Goal: Task Accomplishment & Management: Use online tool/utility

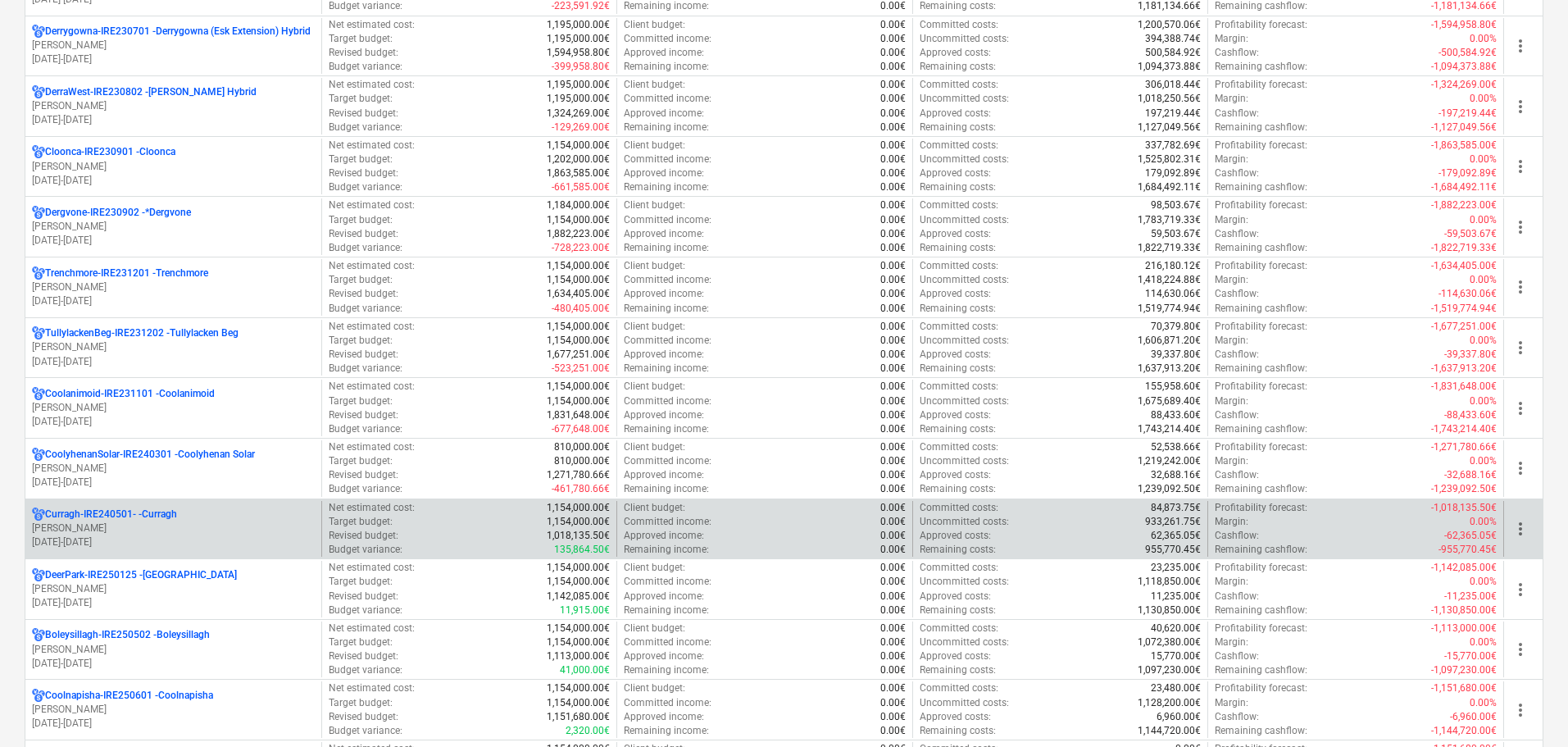
scroll to position [574, 0]
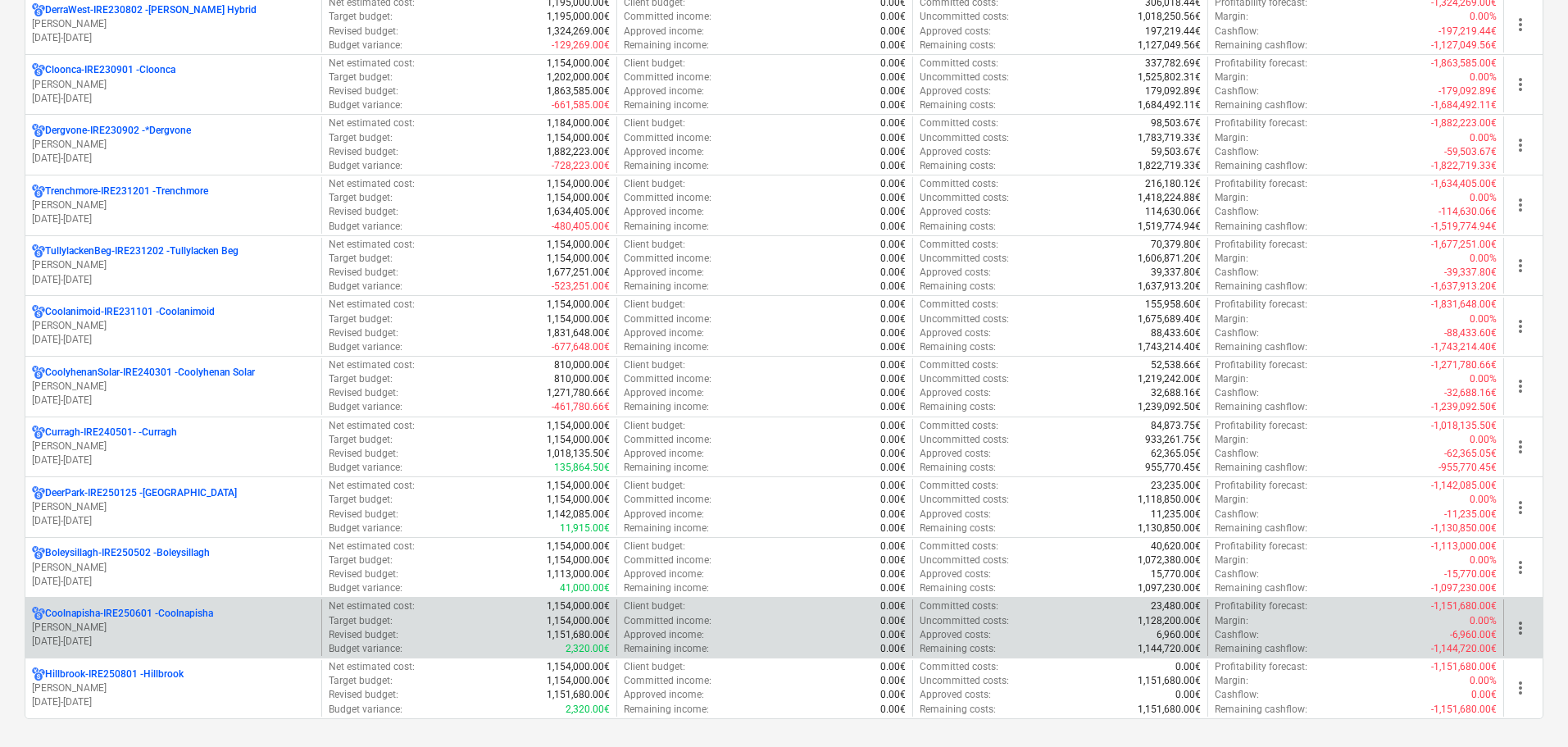
click at [152, 632] on p "[PERSON_NAME]" at bounding box center [173, 628] width 283 height 14
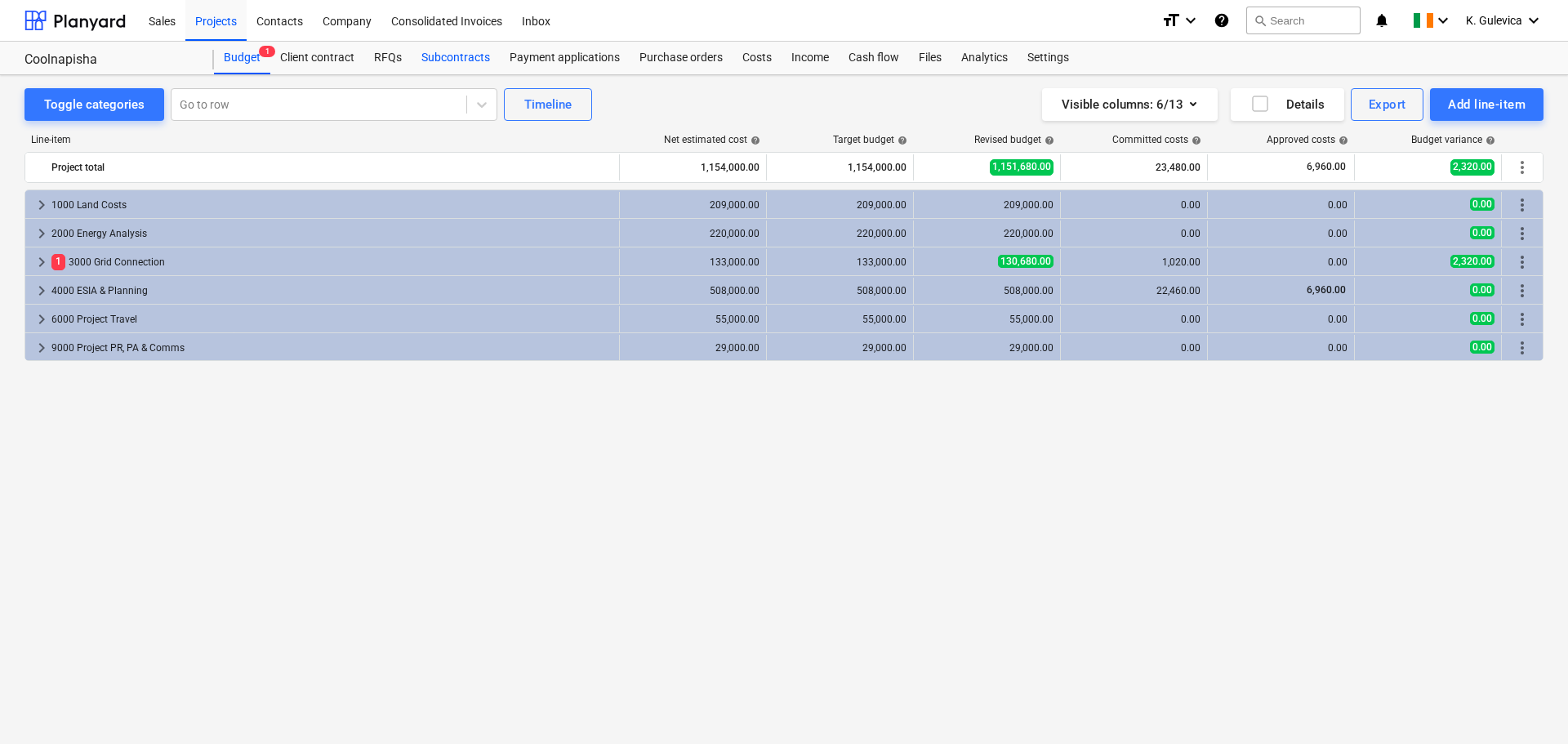
click at [445, 46] on div "Subcontracts" at bounding box center [456, 57] width 88 height 32
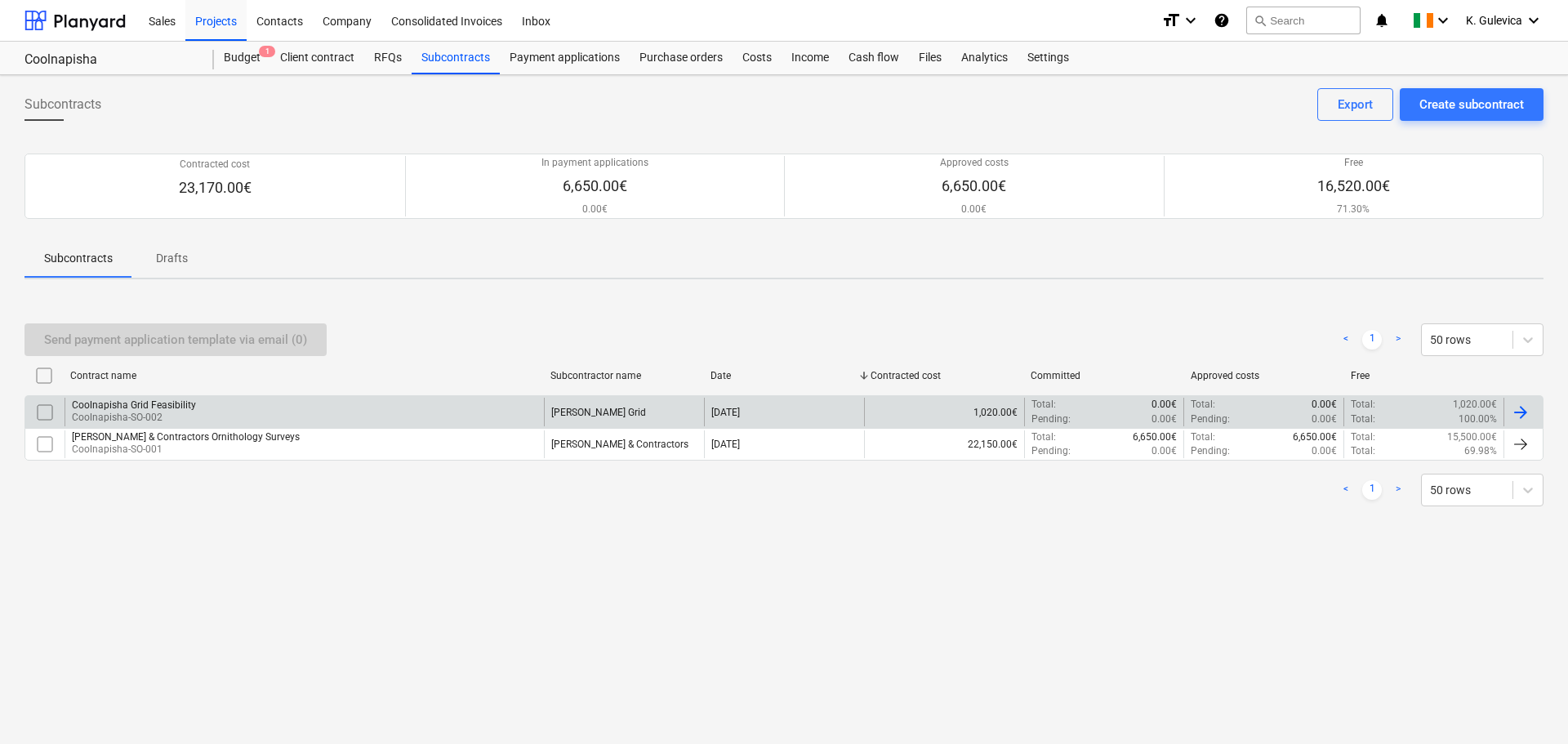
click at [274, 412] on div "Coolnapisha Grid Feasibility Coolnapisha-SO-002" at bounding box center [305, 412] width 479 height 28
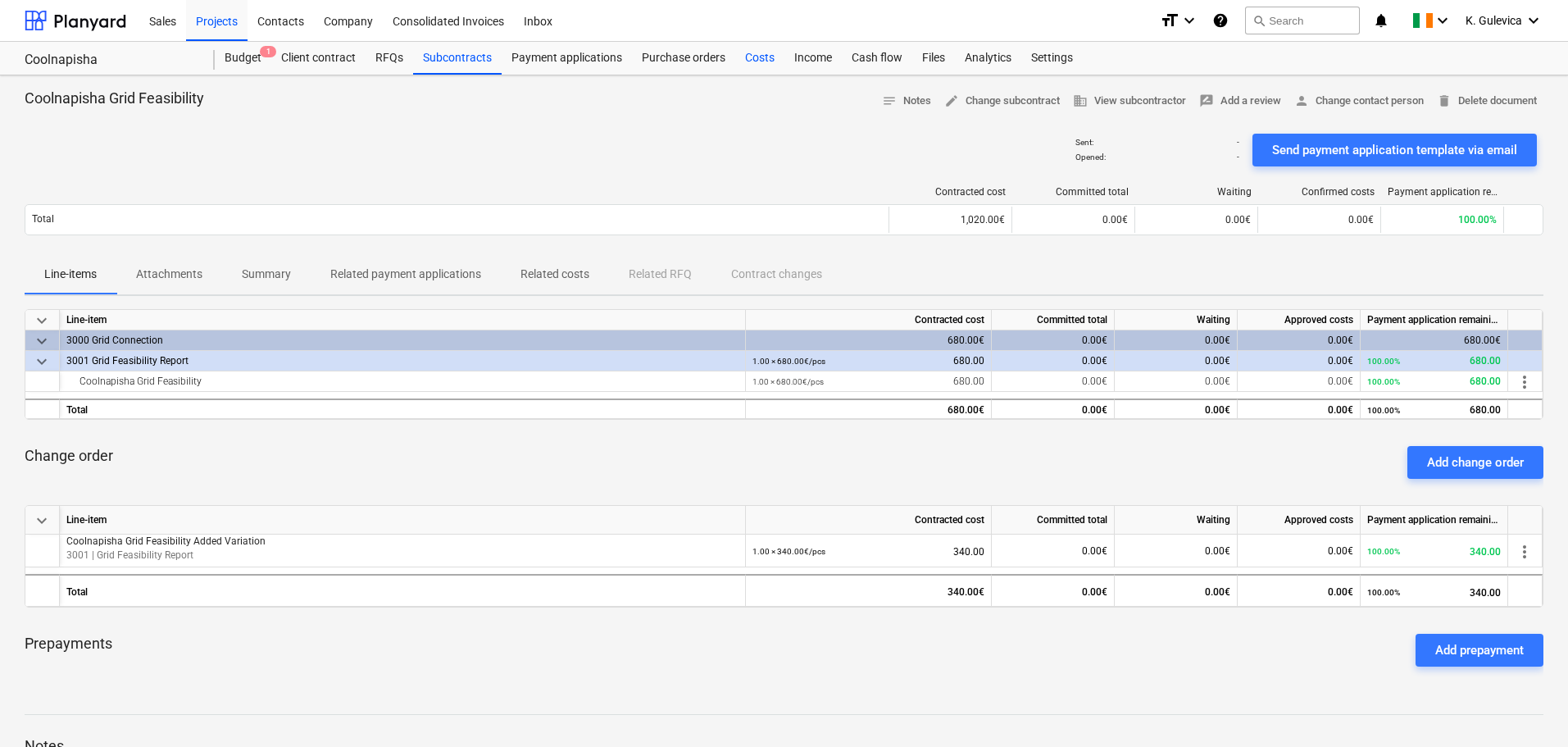
click at [753, 57] on div "Costs" at bounding box center [760, 57] width 49 height 33
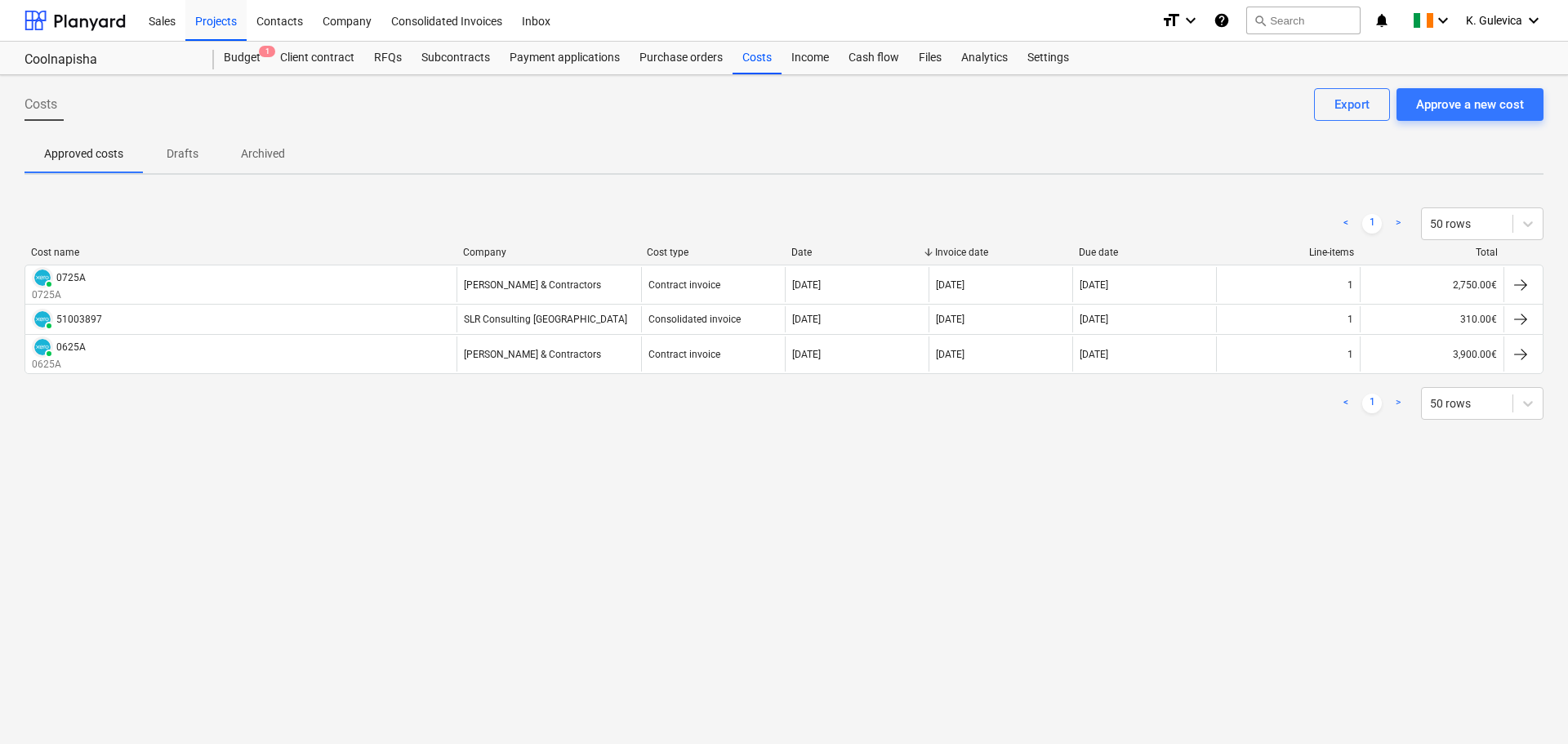
drag, startPoint x: 1444, startPoint y: 115, endPoint x: 1567, endPoint y: 162, distance: 131.7
click at [1444, 115] on div "Approve a new cost" at bounding box center [1471, 105] width 108 height 22
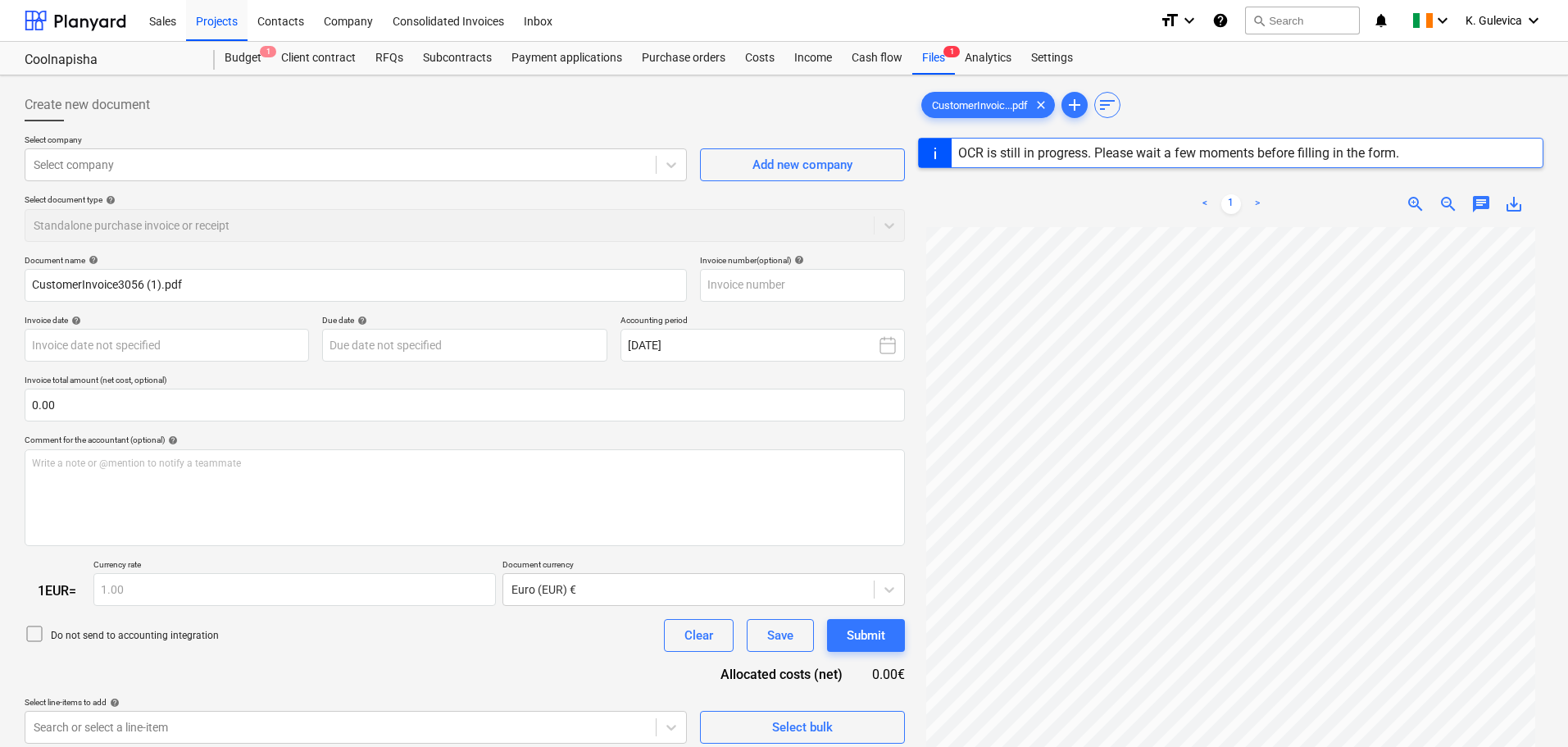
type input "3056"
type input "[DATE]"
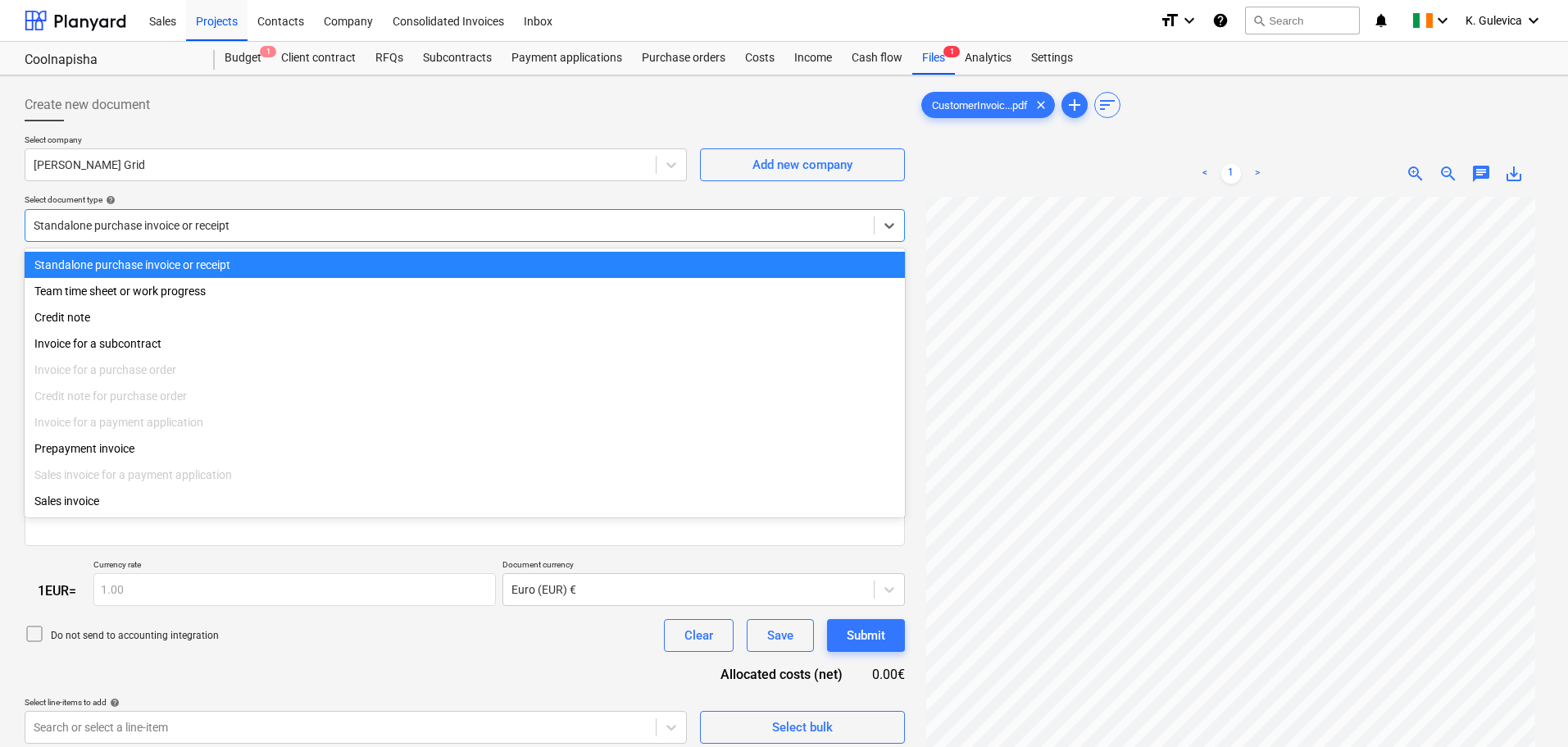
click at [263, 218] on div at bounding box center [450, 225] width 832 height 17
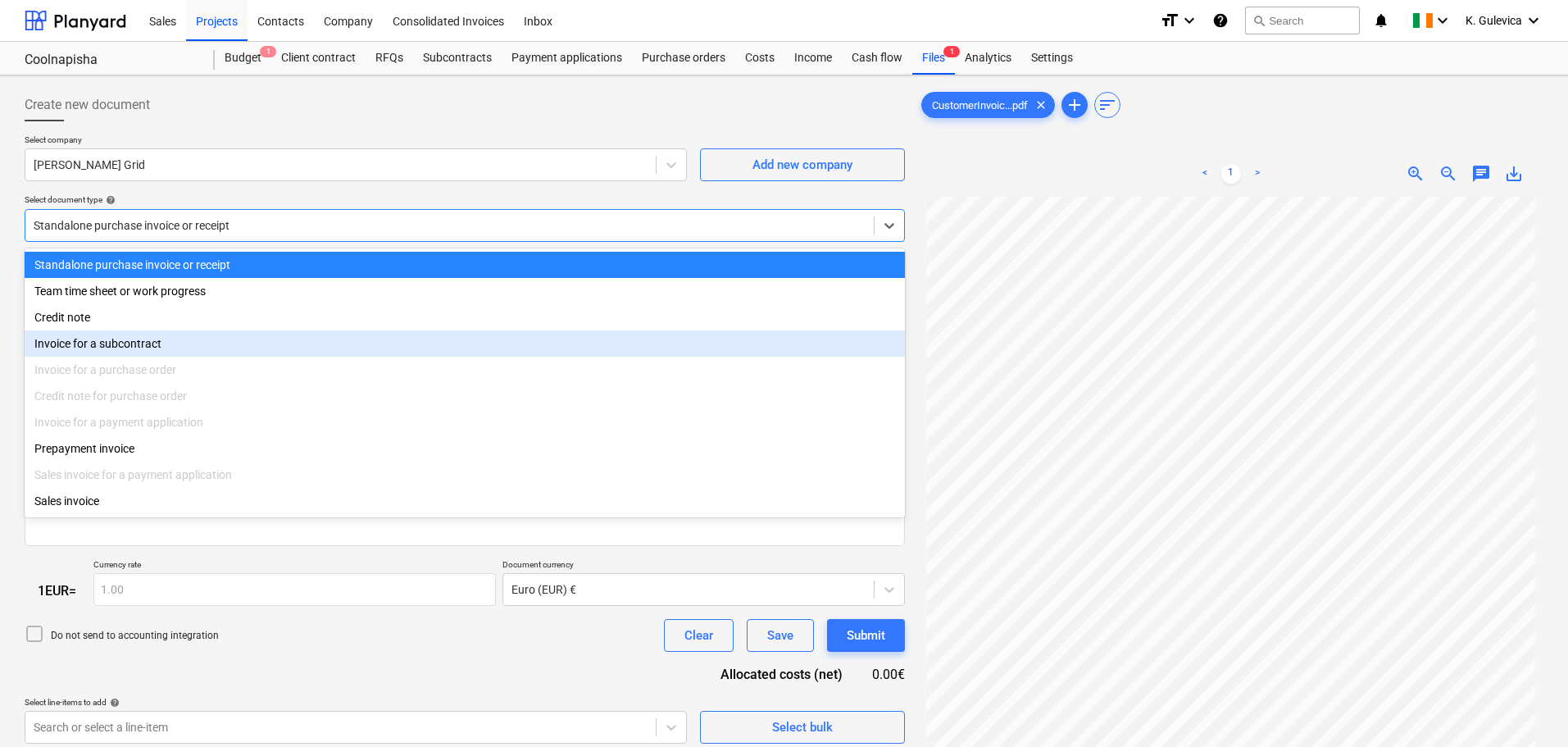
click at [134, 343] on div "Invoice for a subcontract" at bounding box center [464, 343] width 881 height 27
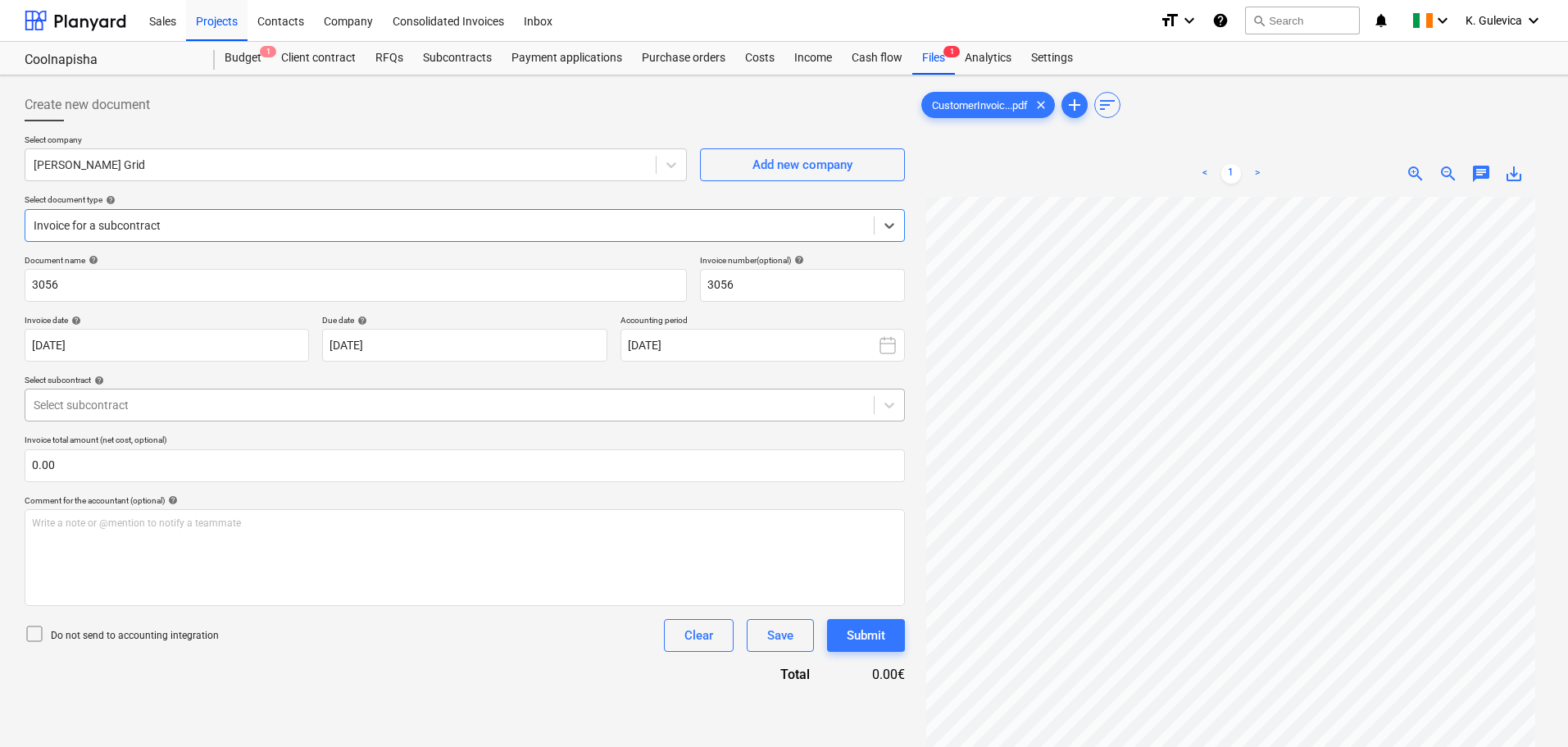
click at [226, 402] on div at bounding box center [450, 405] width 832 height 17
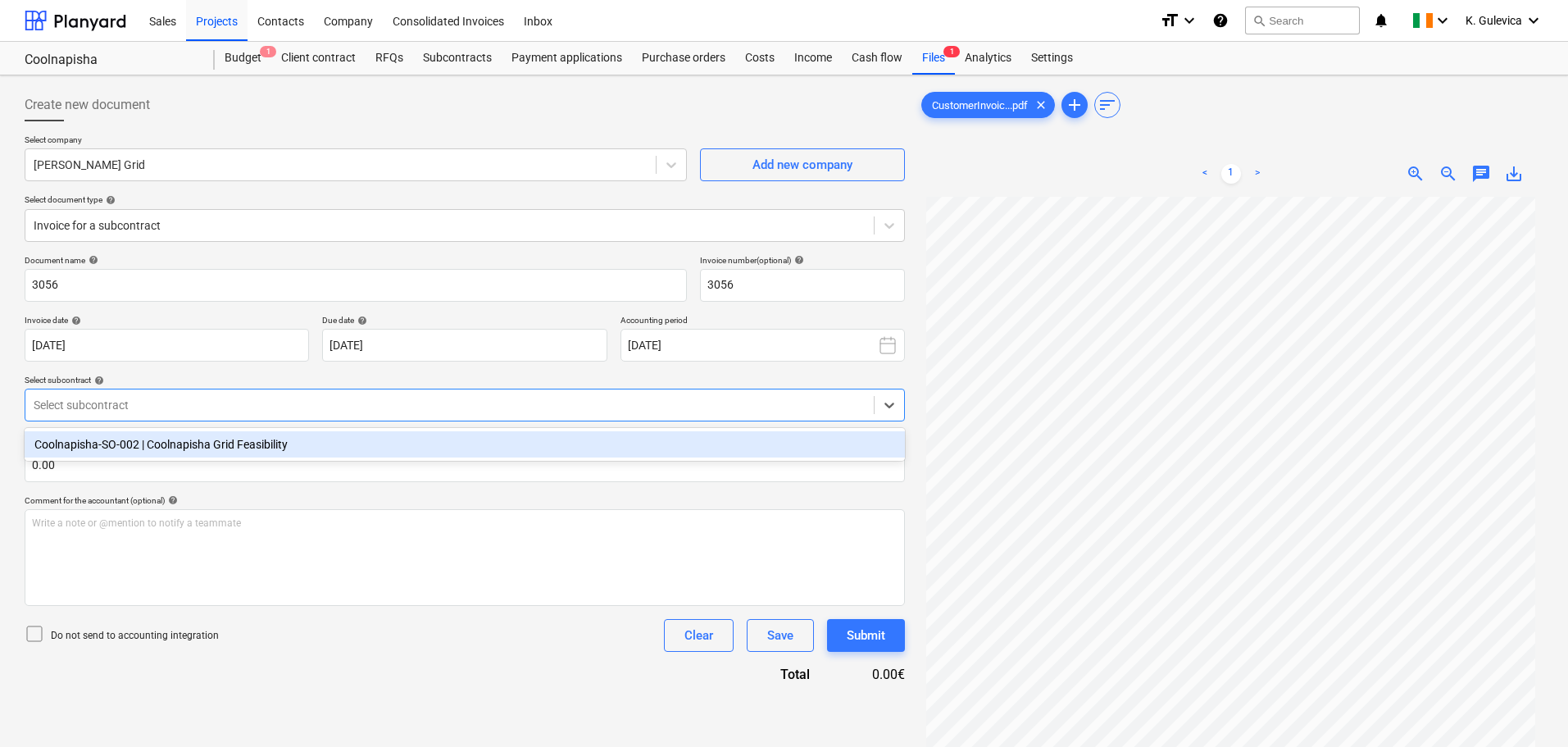
click at [209, 445] on div "Coolnapisha-SO-002 | Coolnapisha Grid Feasibility" at bounding box center [464, 444] width 881 height 27
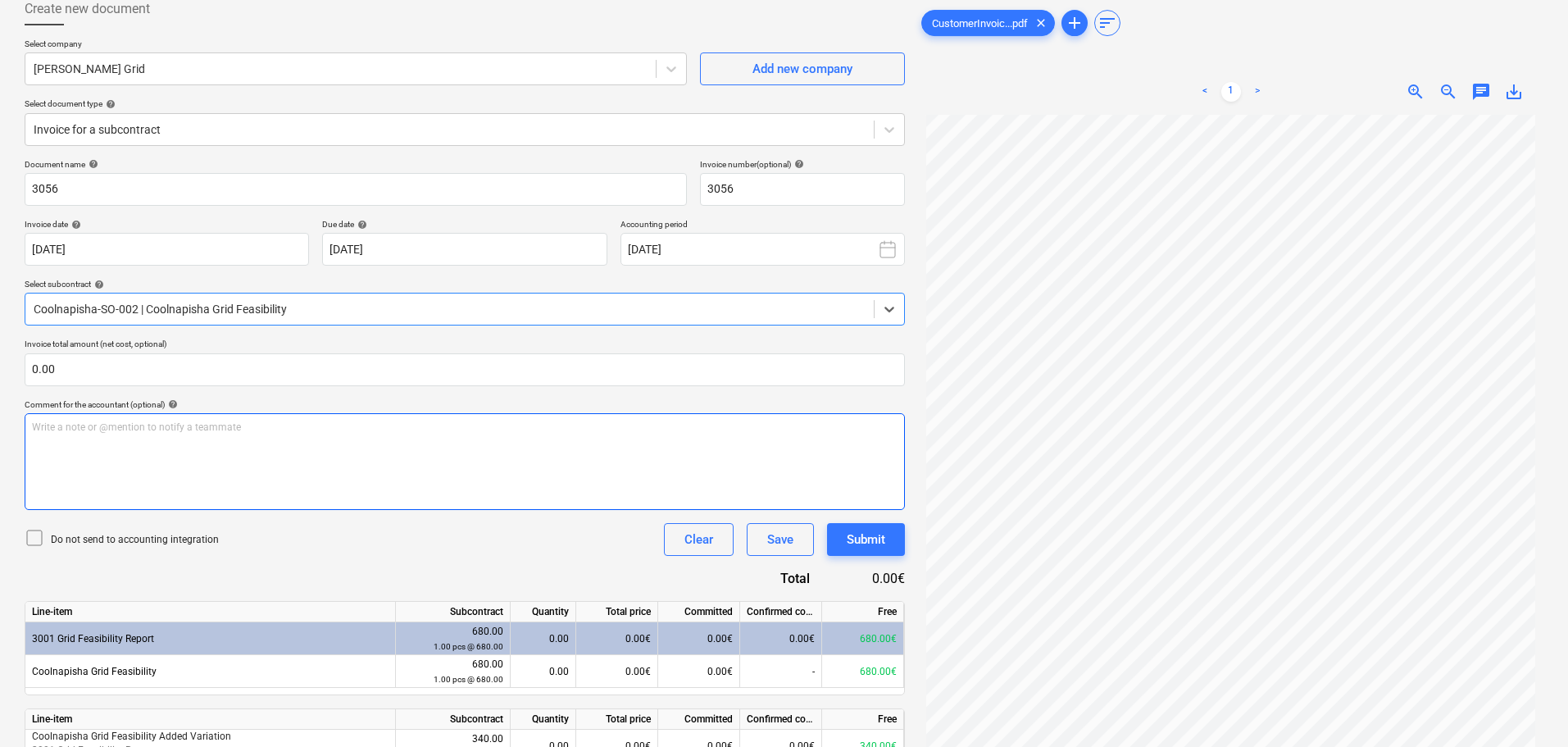
scroll to position [2, 0]
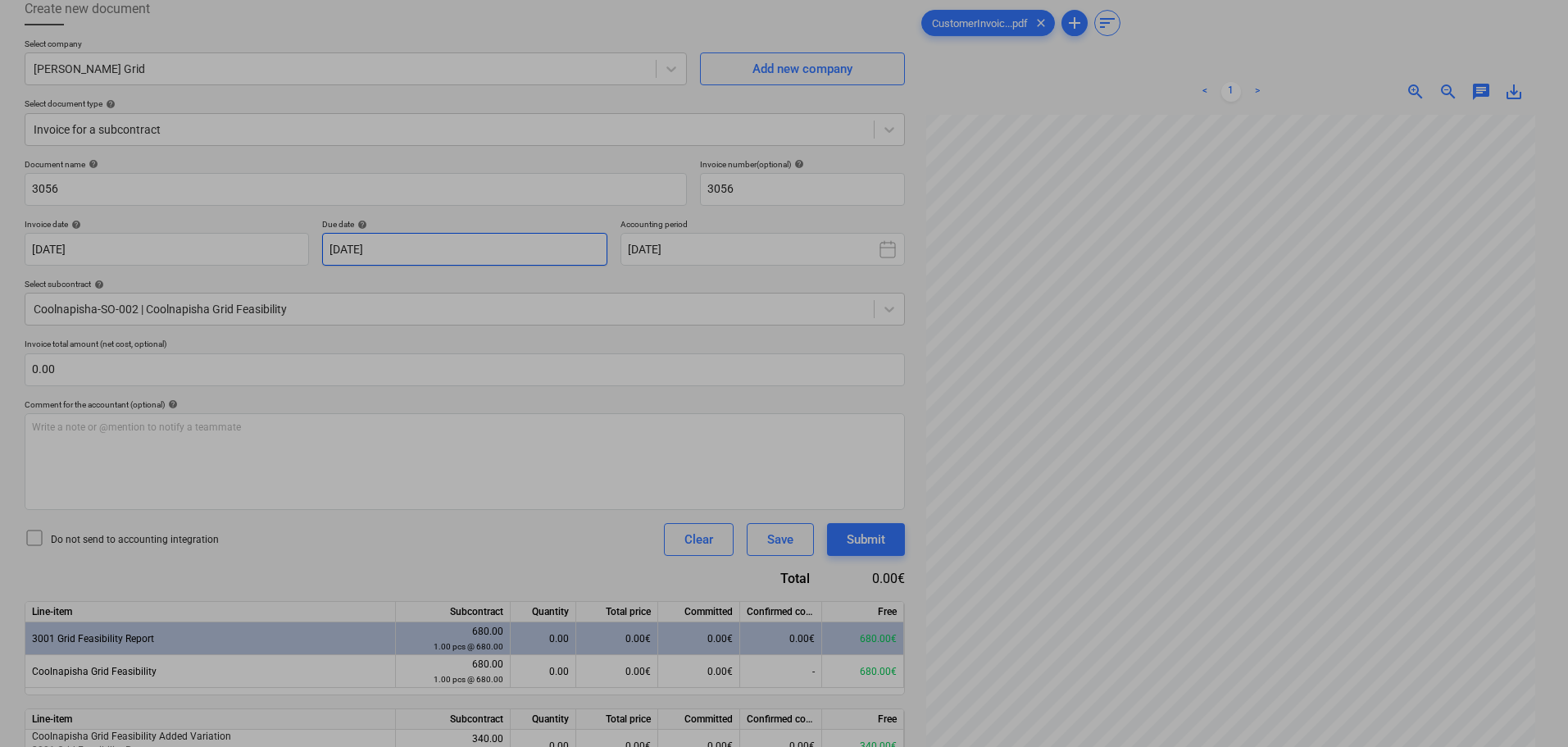
click at [415, 249] on body "Sales Projects Contacts Company Consolidated Invoices Inbox format_size keyboar…" at bounding box center [784, 277] width 1568 height 747
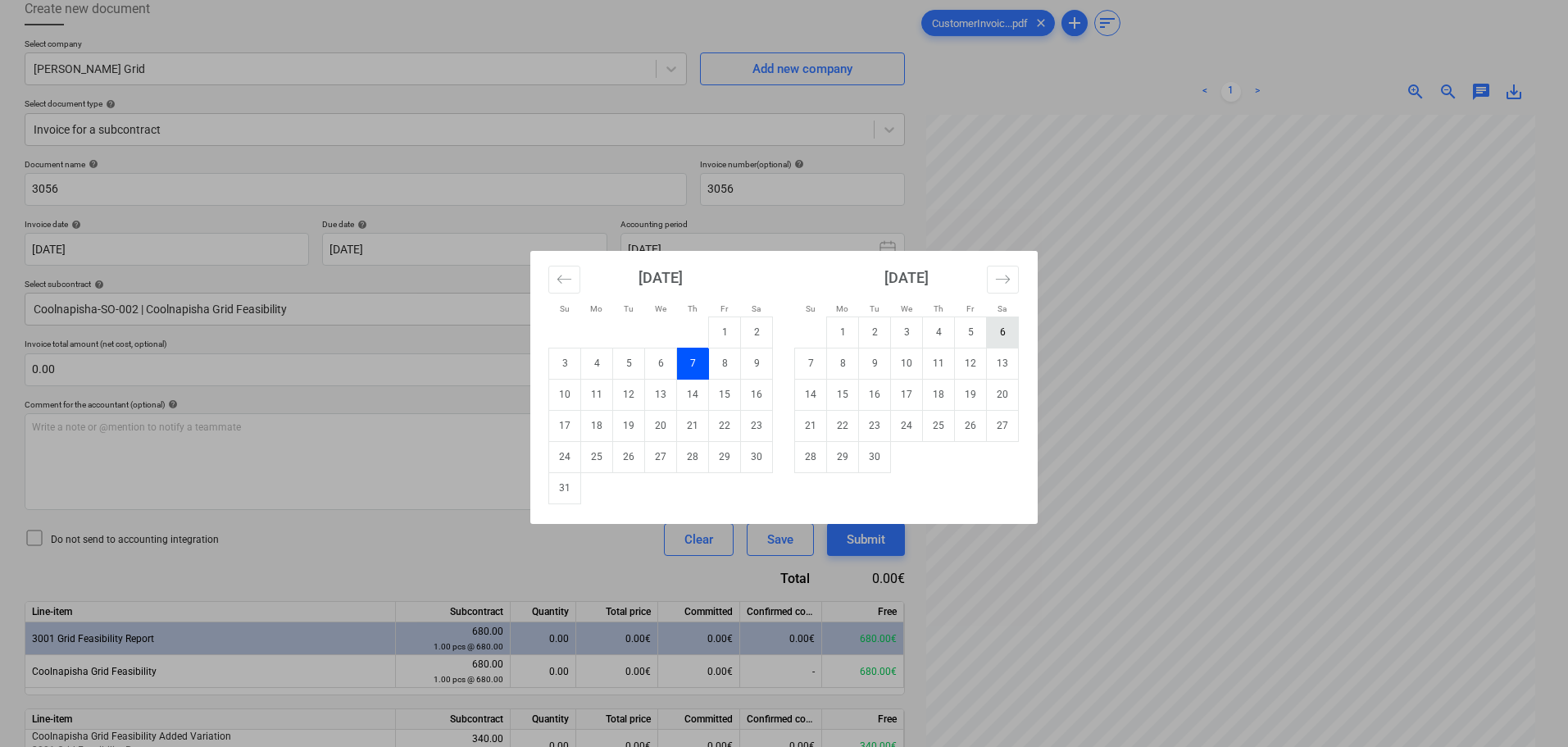
click at [994, 329] on td "6" at bounding box center [1003, 333] width 32 height 32
type input "[DATE]"
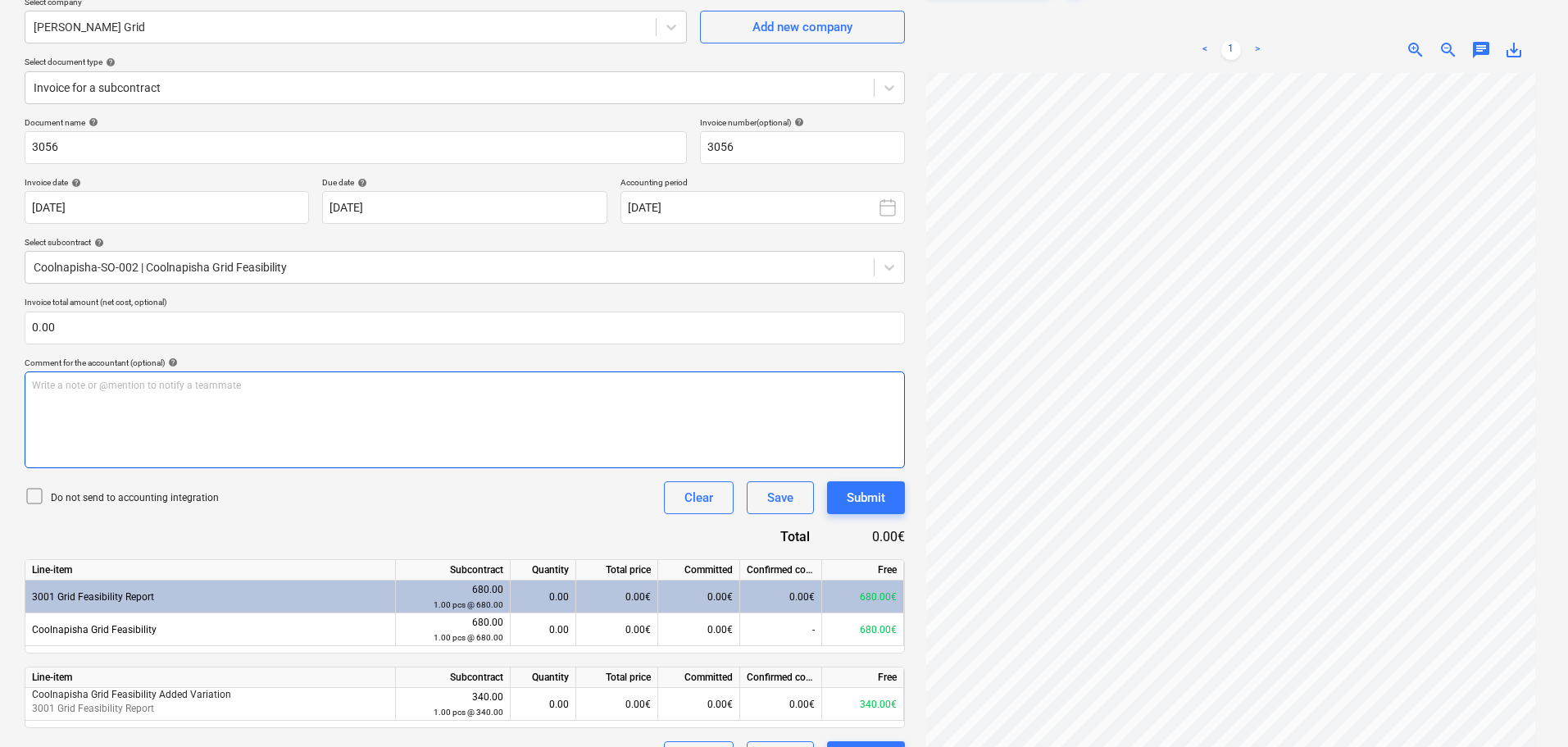
scroll to position [178, 0]
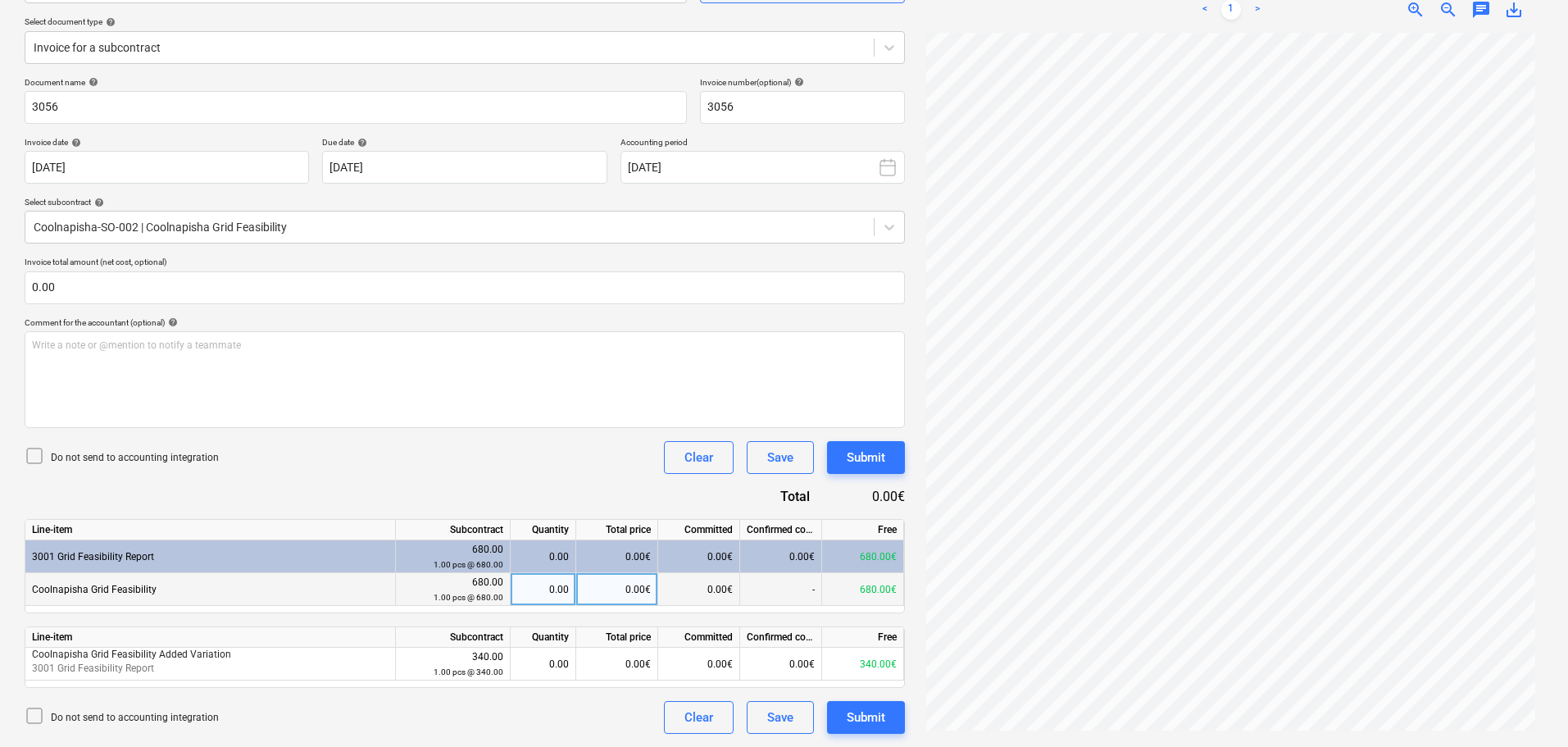
click at [551, 587] on div "0.00" at bounding box center [543, 589] width 51 height 33
type input "1"
click at [870, 719] on div "Submit" at bounding box center [866, 718] width 38 height 22
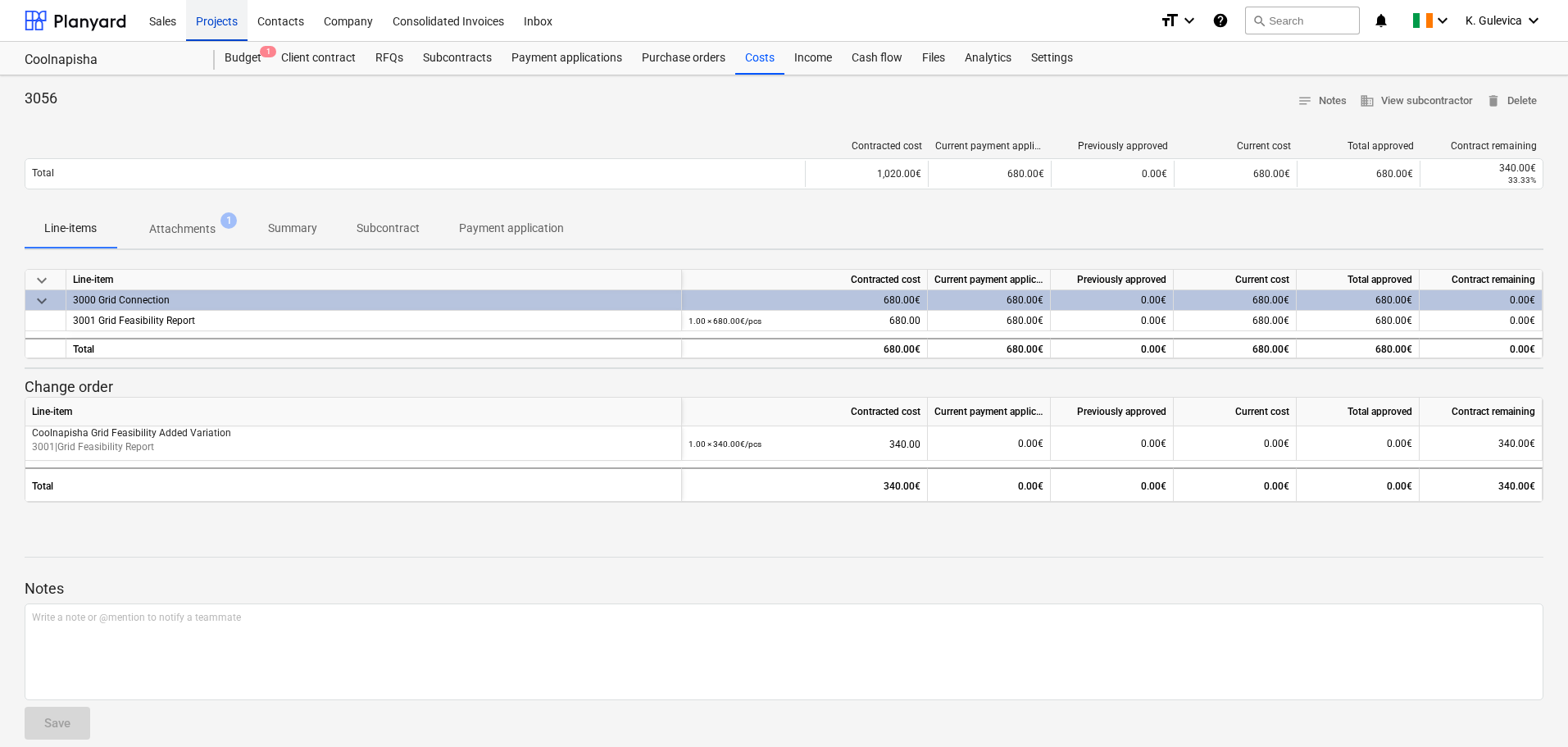
click at [207, 36] on div "Projects" at bounding box center [217, 20] width 61 height 41
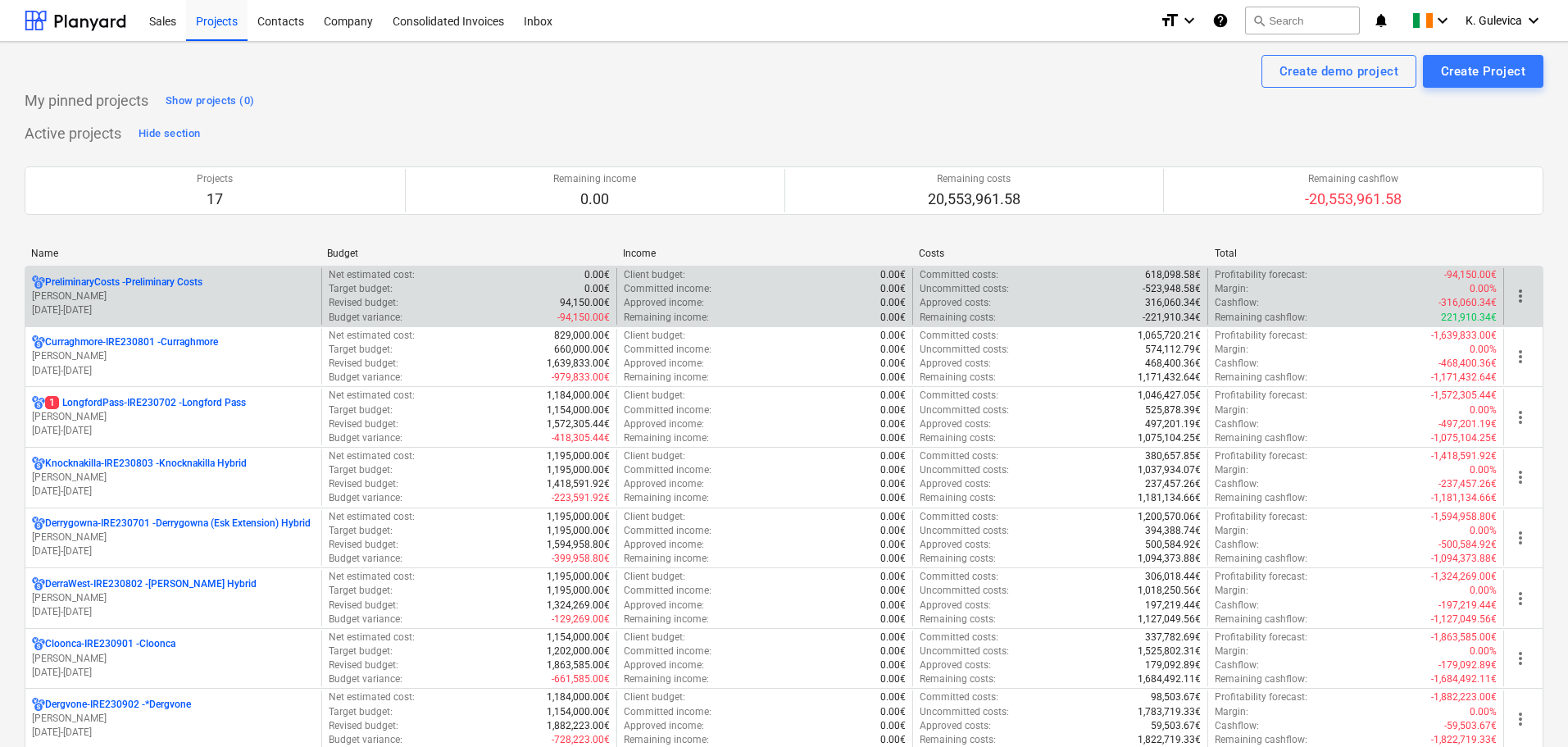
click at [129, 281] on p "PreliminaryCosts - Preliminary Costs" at bounding box center [124, 282] width 158 height 14
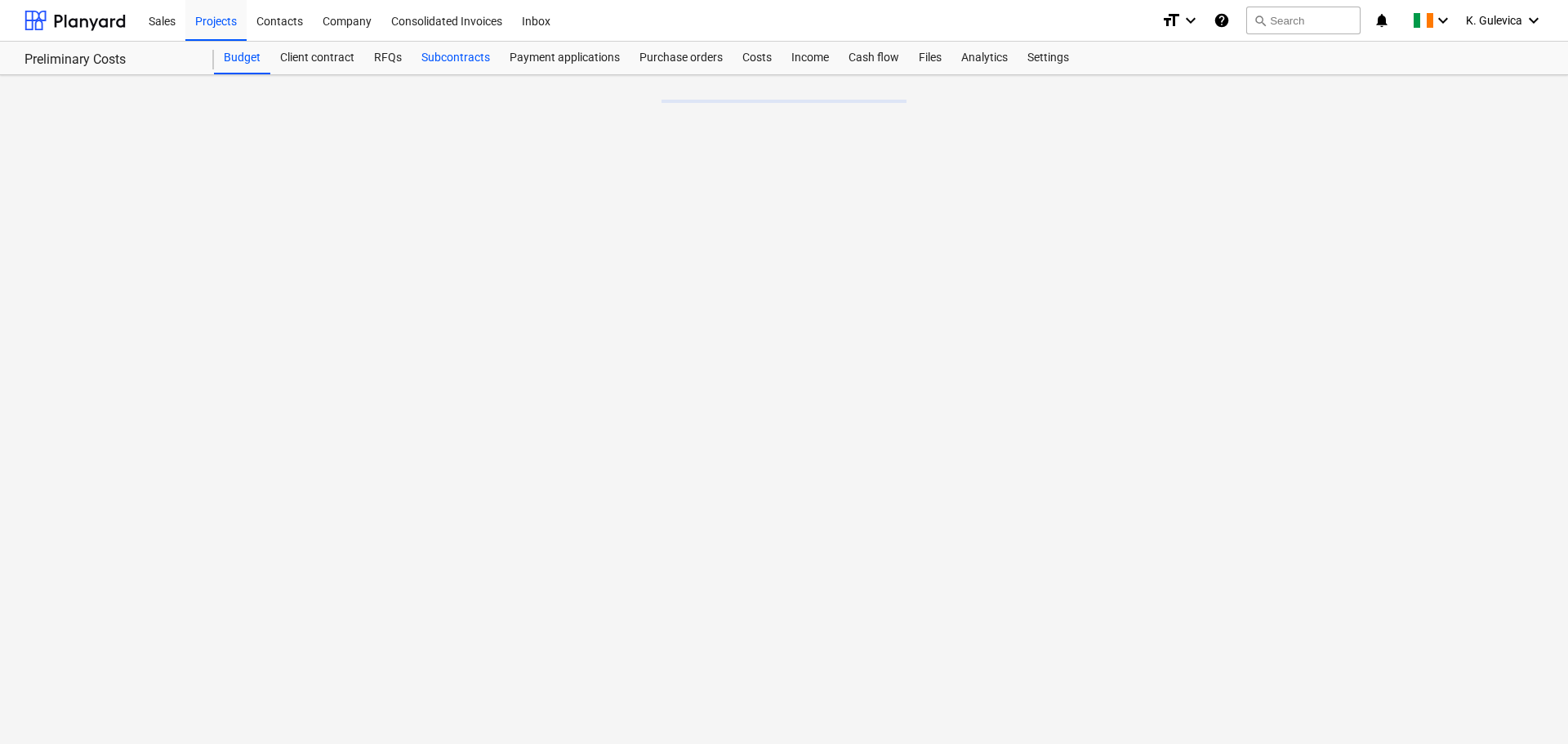
click at [464, 68] on div "Subcontracts" at bounding box center [456, 57] width 88 height 32
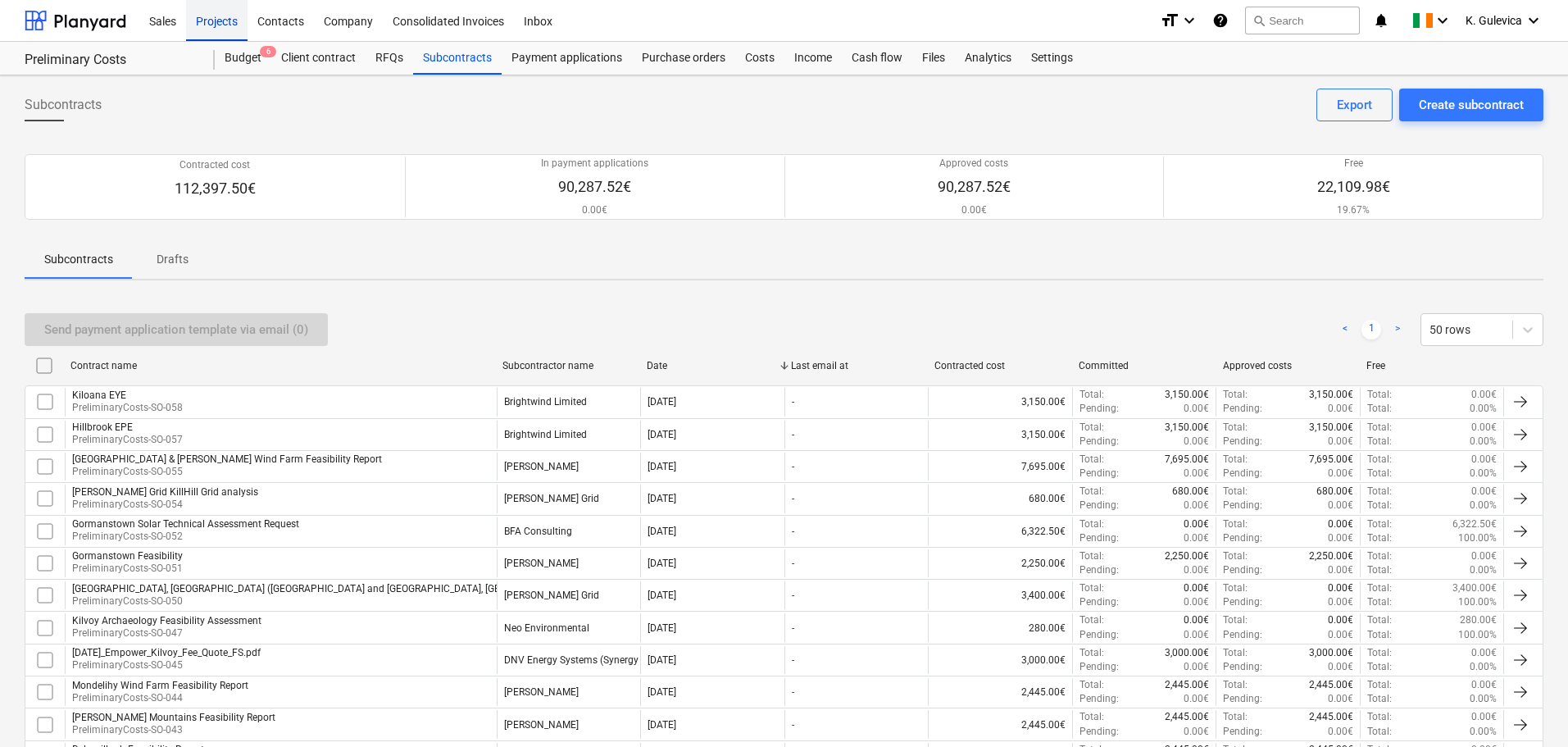
drag, startPoint x: 225, startPoint y: 17, endPoint x: 221, endPoint y: 30, distance: 13.6
click at [226, 17] on div "Projects" at bounding box center [217, 20] width 61 height 41
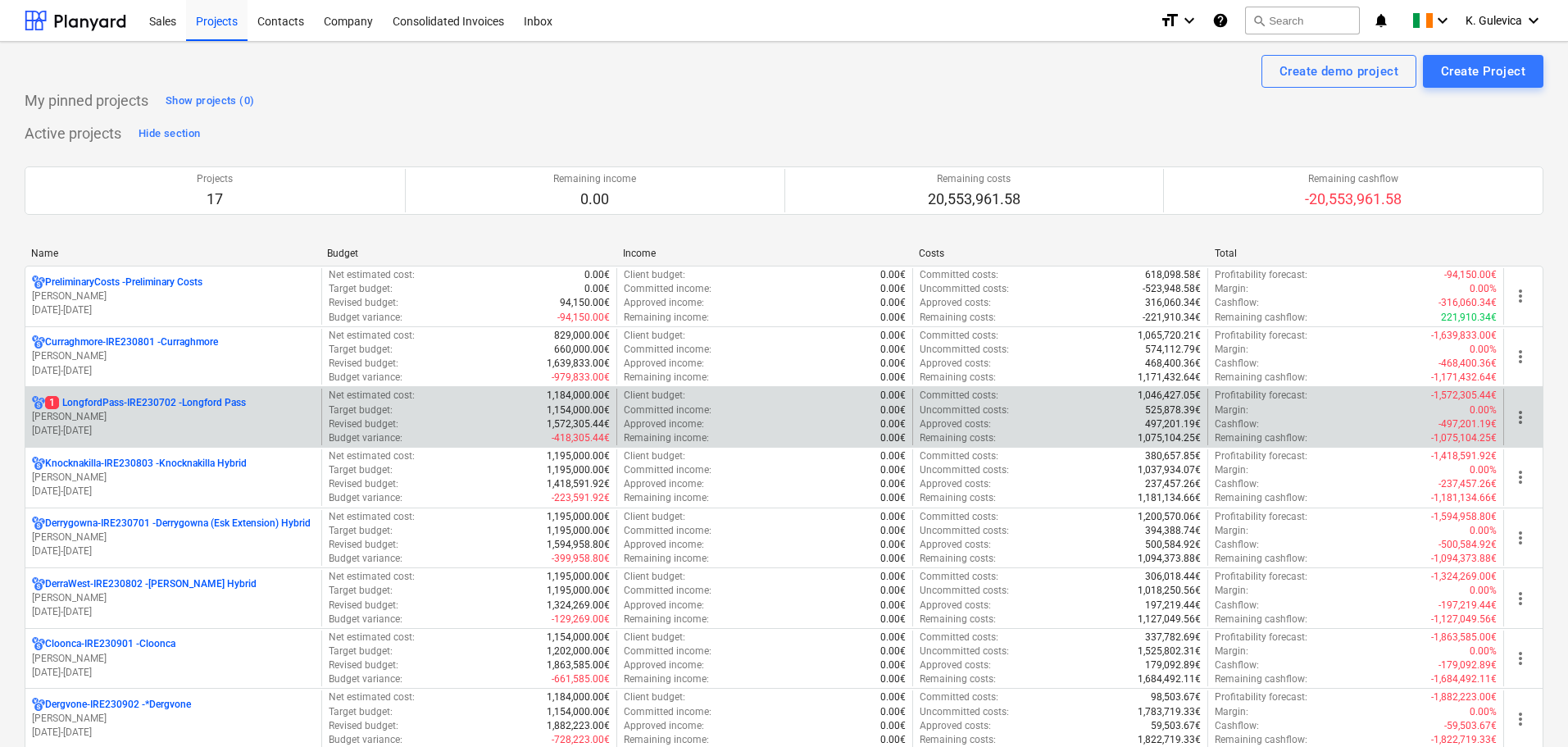
click at [207, 420] on p "[PERSON_NAME]" at bounding box center [173, 417] width 283 height 14
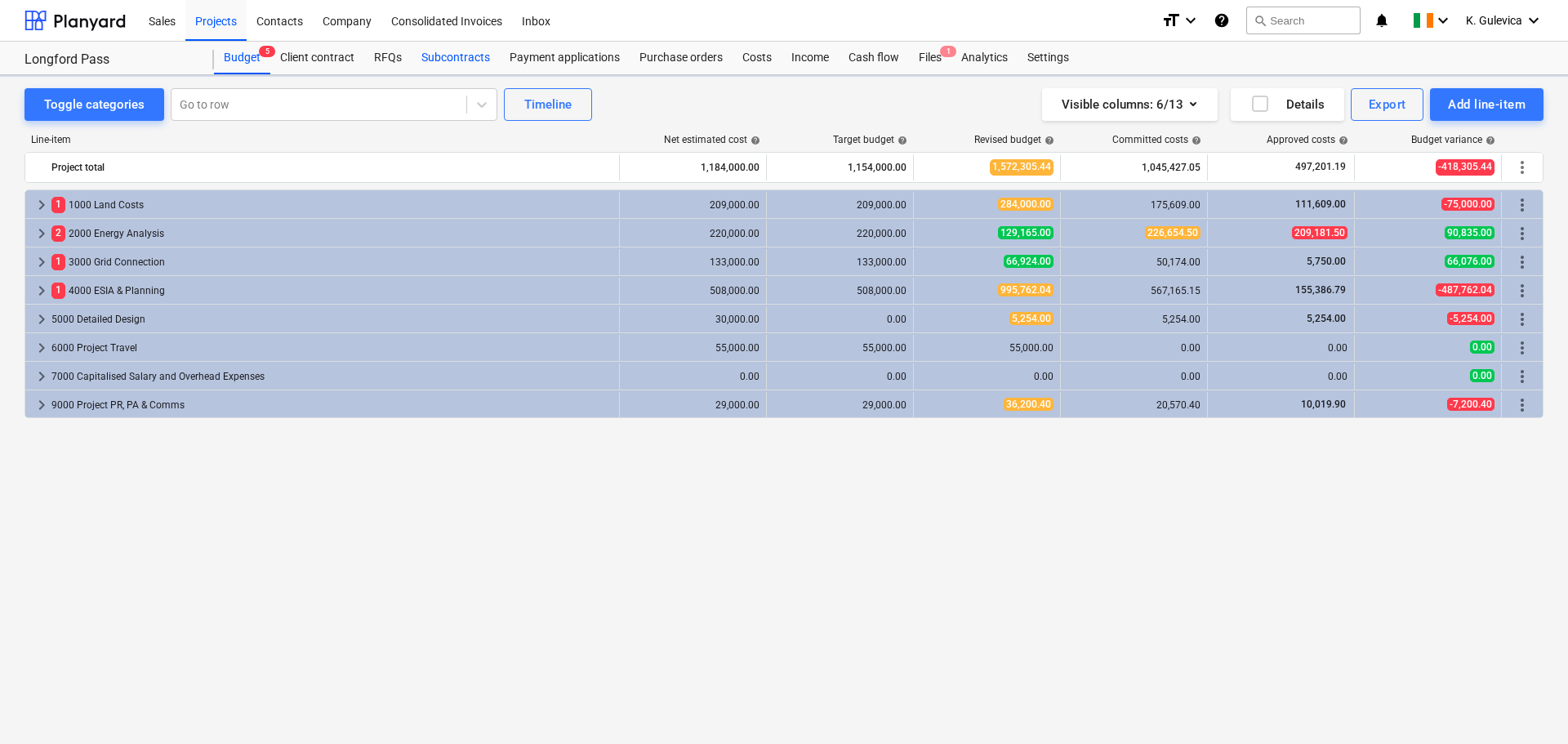
click at [438, 61] on div "Subcontracts" at bounding box center [456, 57] width 88 height 32
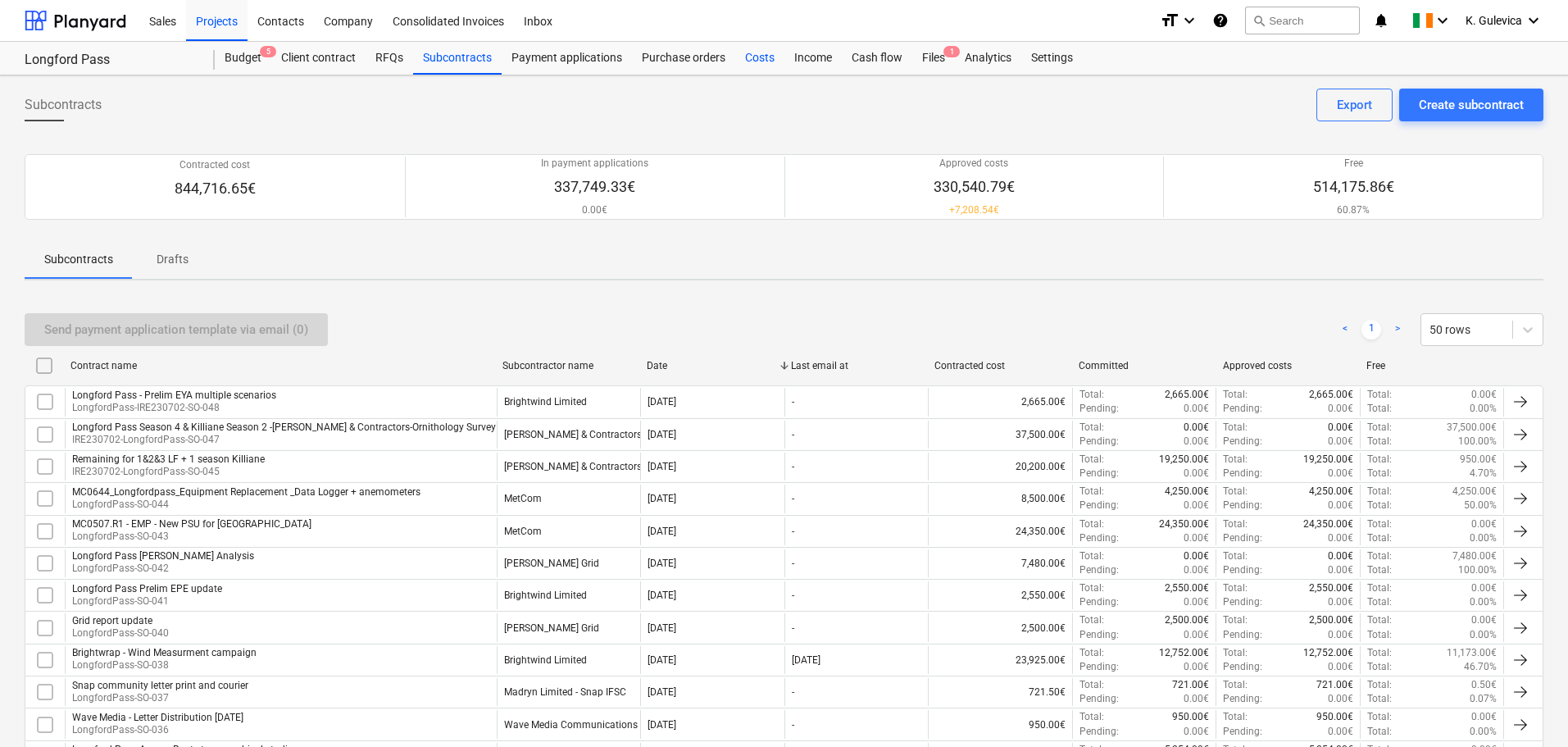
click at [748, 59] on div "Costs" at bounding box center [760, 57] width 49 height 33
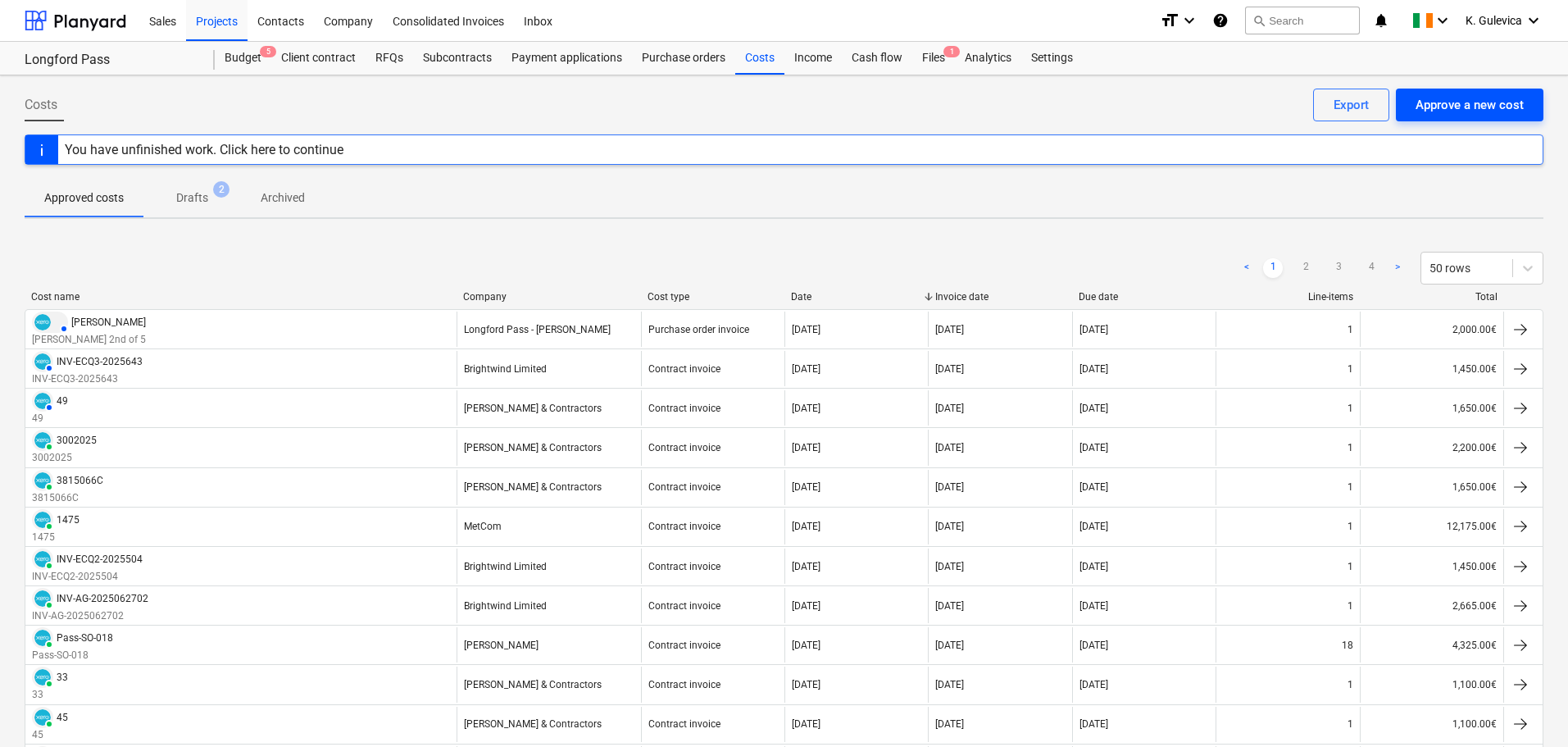
click at [1456, 104] on div "Approve a new cost" at bounding box center [1470, 106] width 108 height 22
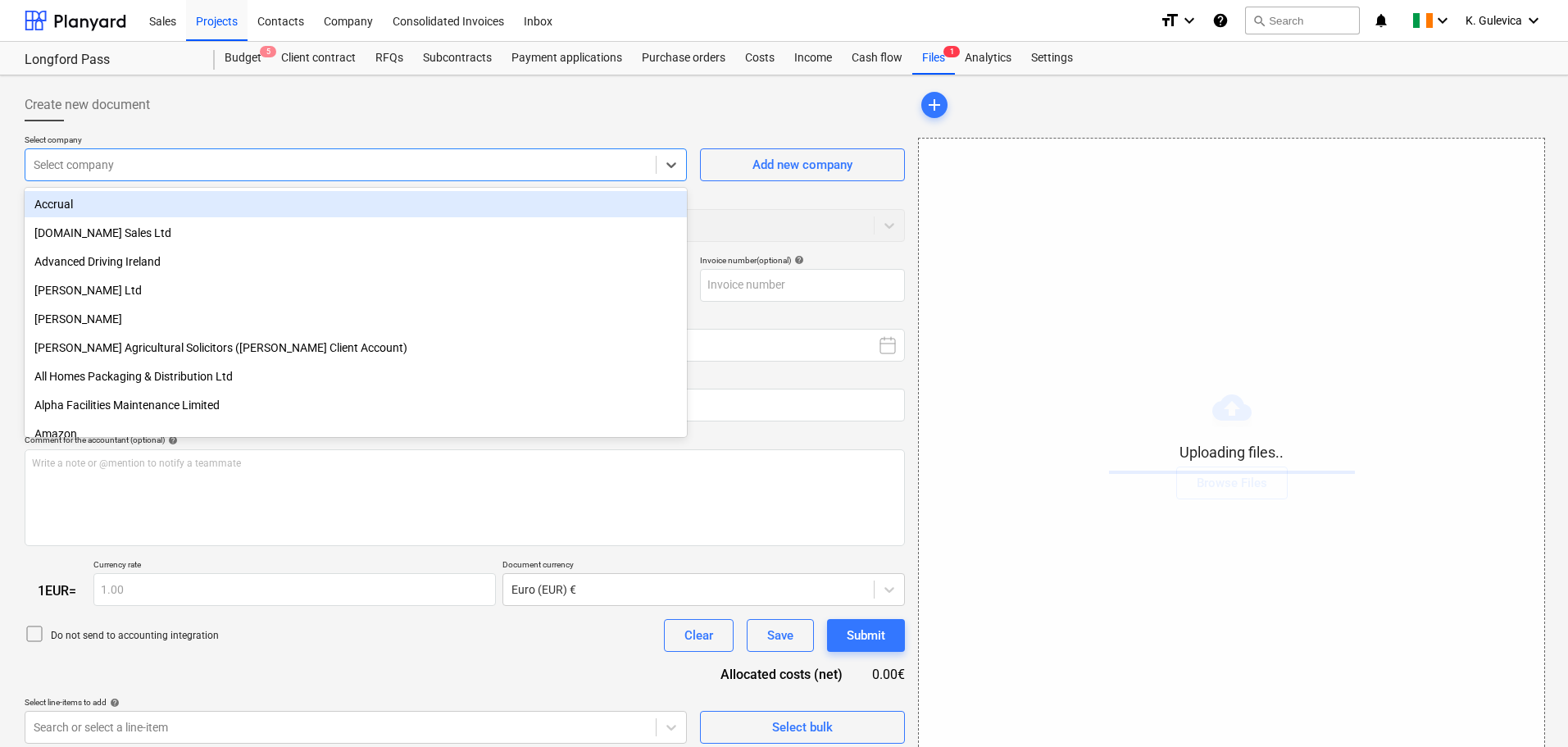
click at [323, 167] on div at bounding box center [340, 165] width 614 height 17
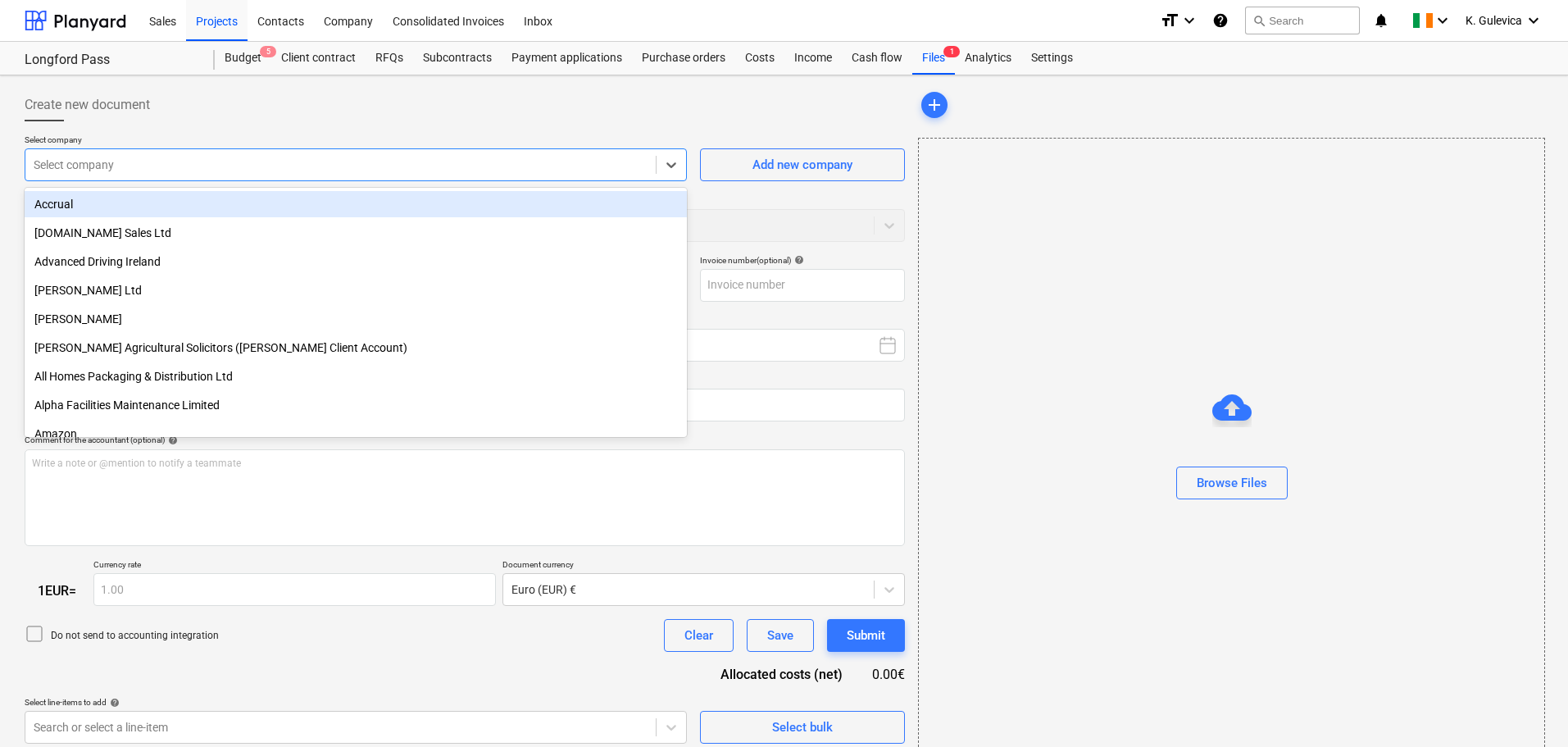
type input "CustomerInvoice3054.pdf"
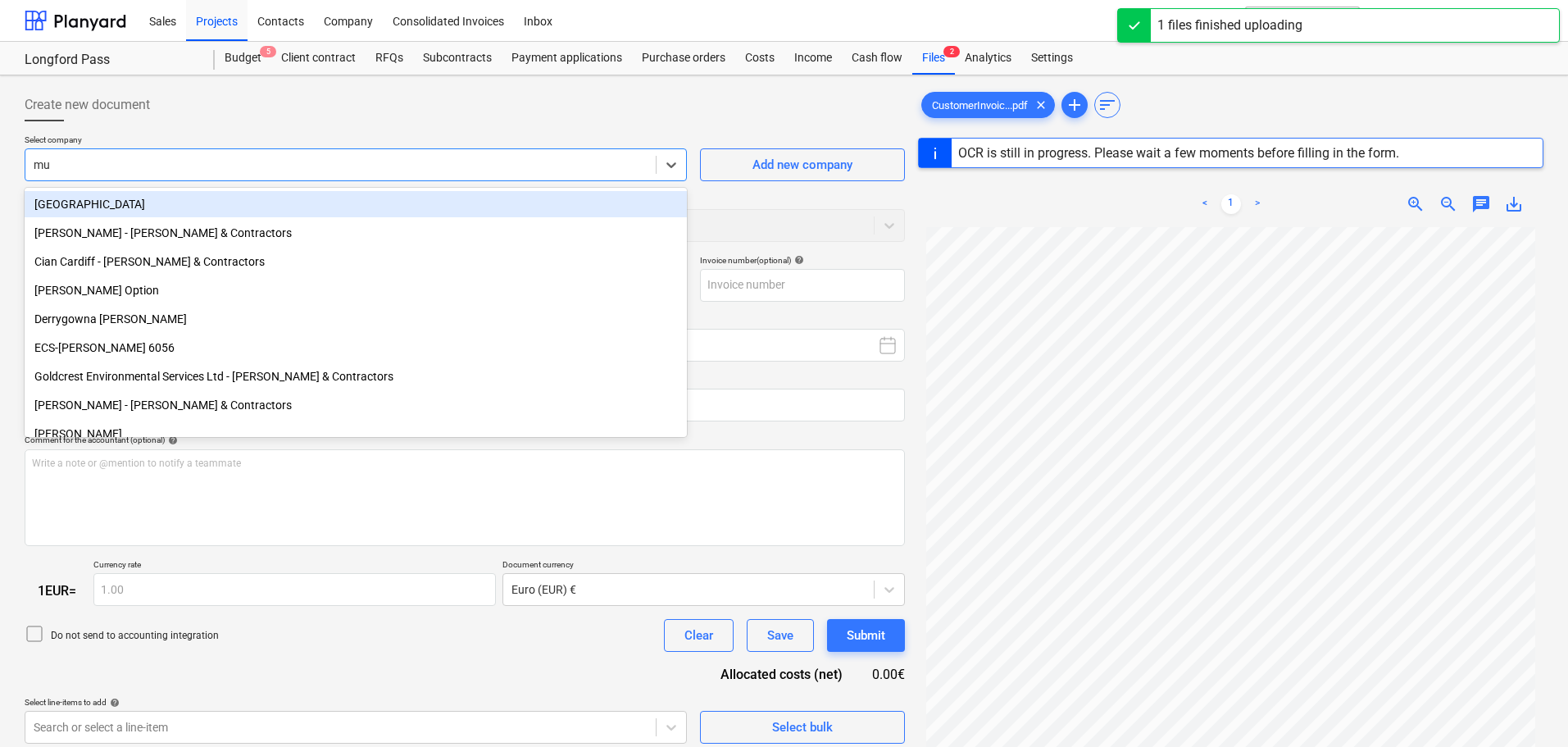
type input "mul"
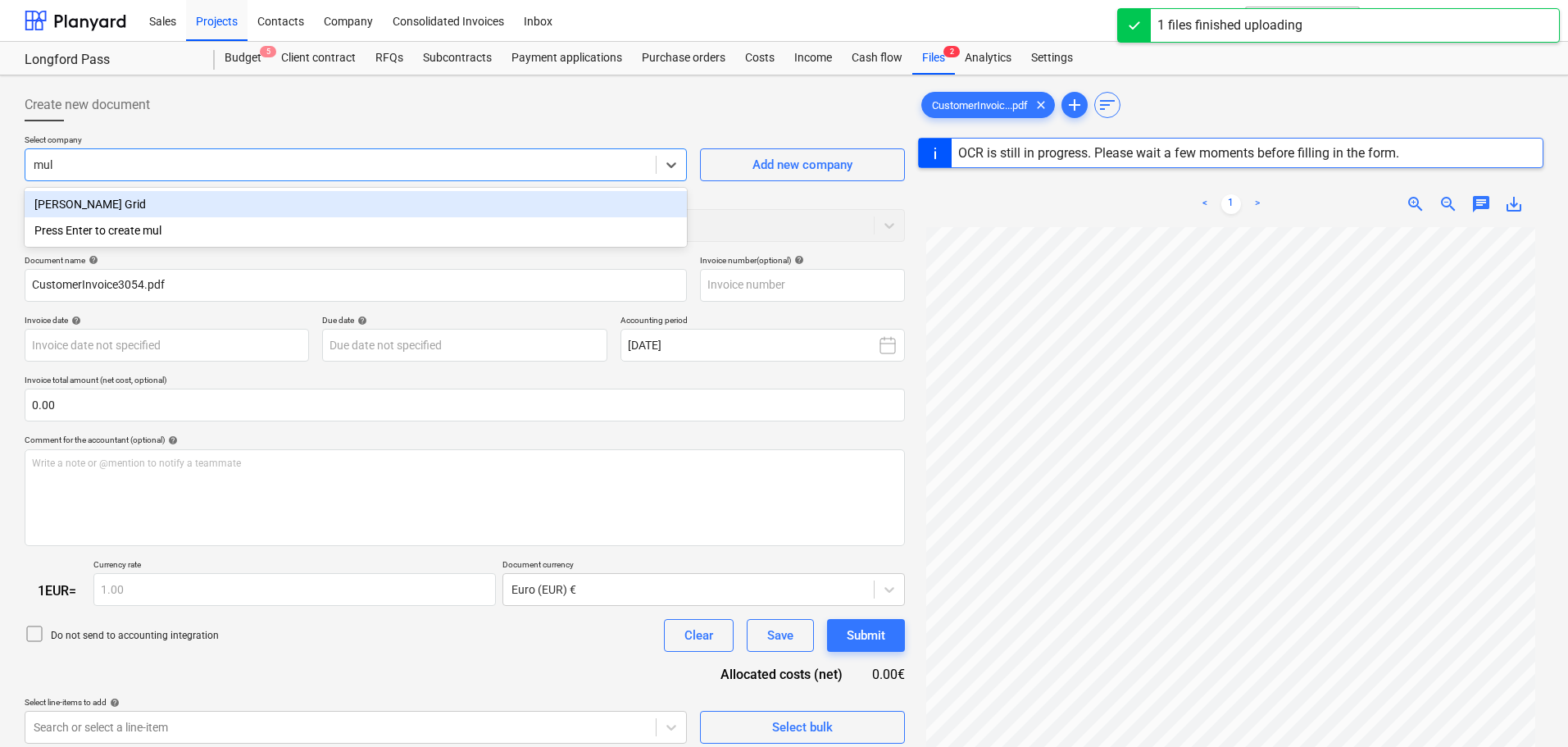
click at [304, 201] on div "[PERSON_NAME] Grid" at bounding box center [356, 204] width 663 height 27
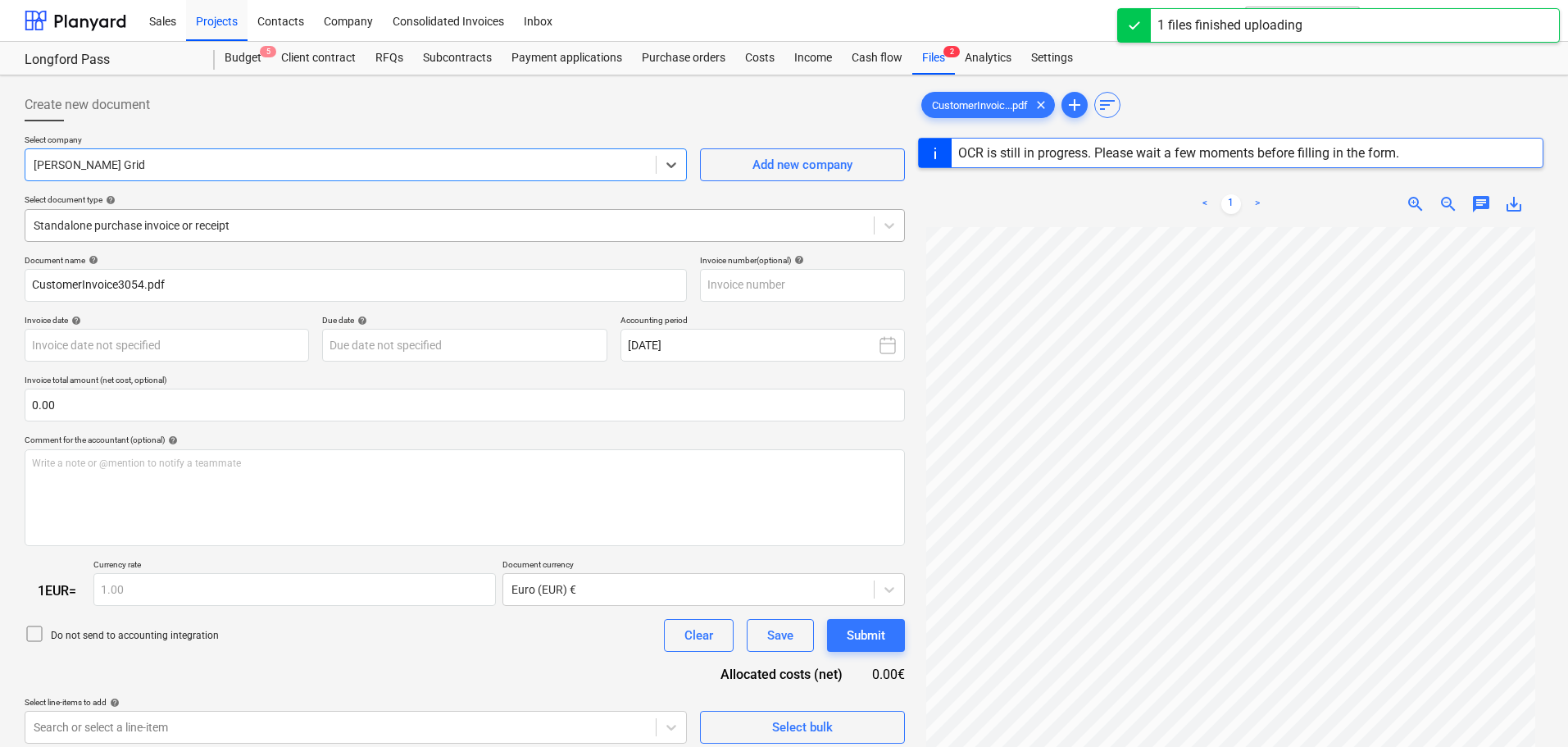
click at [293, 230] on div at bounding box center [450, 225] width 832 height 17
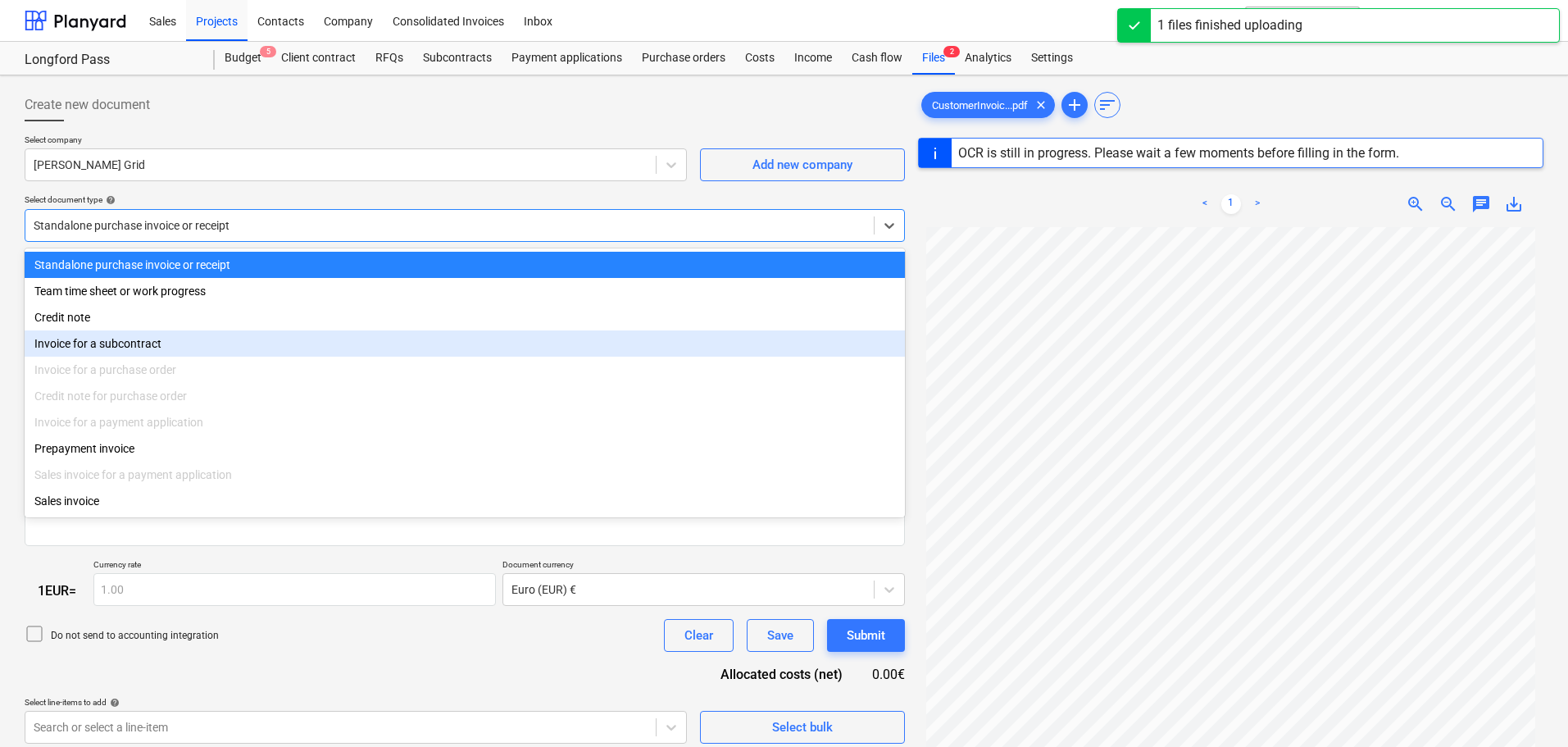
click at [153, 345] on div "Invoice for a subcontract" at bounding box center [464, 343] width 881 height 27
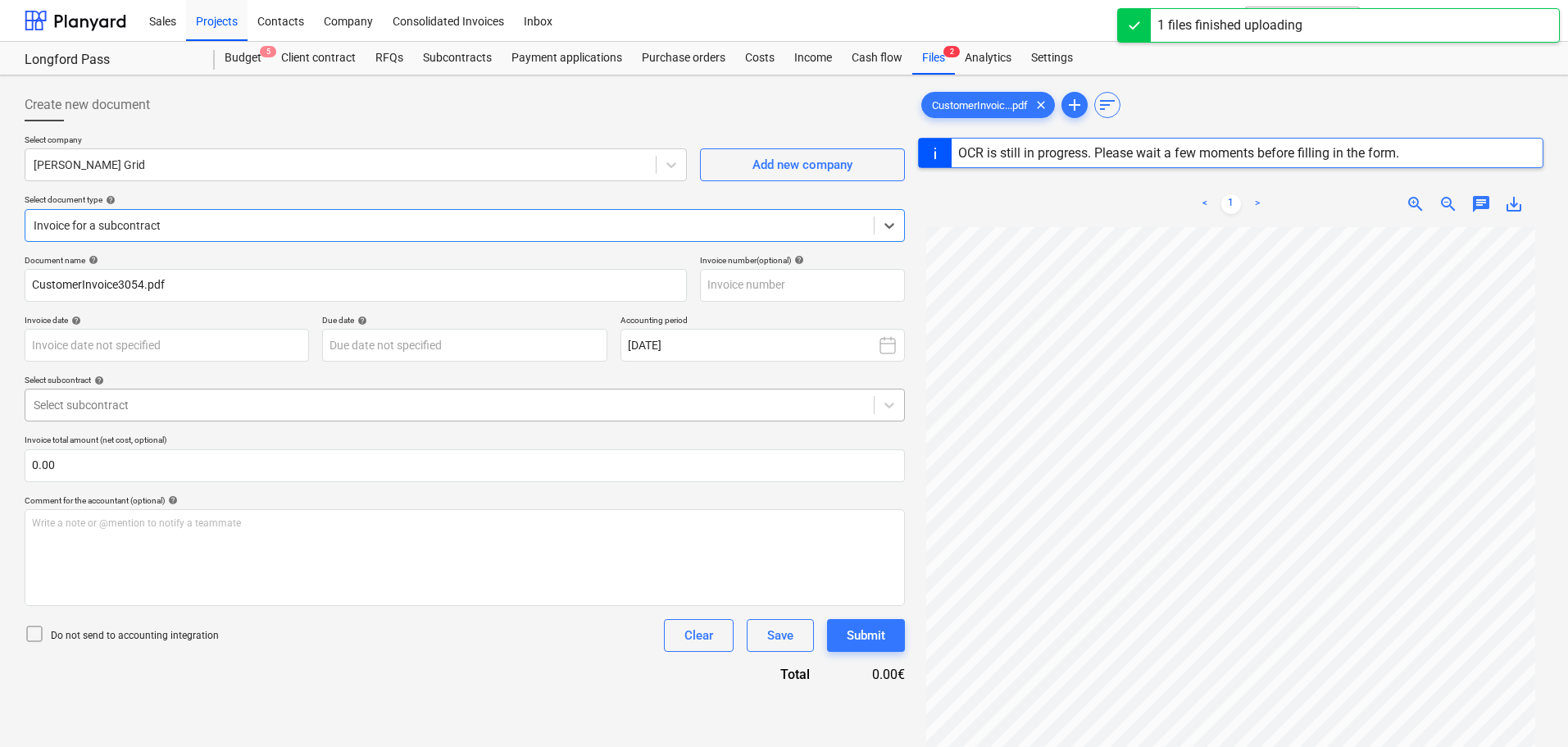
click at [204, 411] on div at bounding box center [450, 405] width 832 height 17
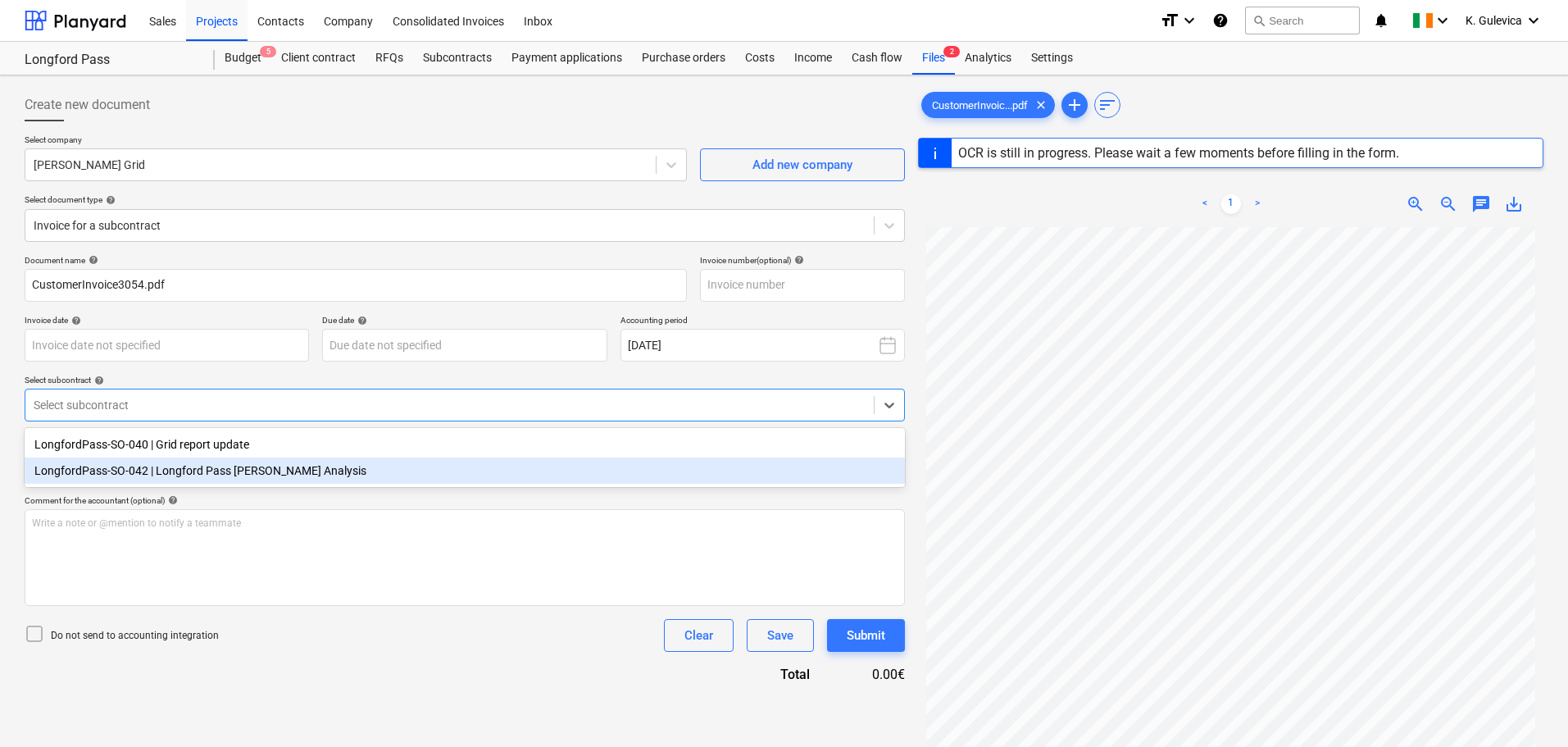
click at [212, 473] on div "LongfordPass-SO-042 | Longford Pass [PERSON_NAME] Analysis" at bounding box center [464, 471] width 881 height 27
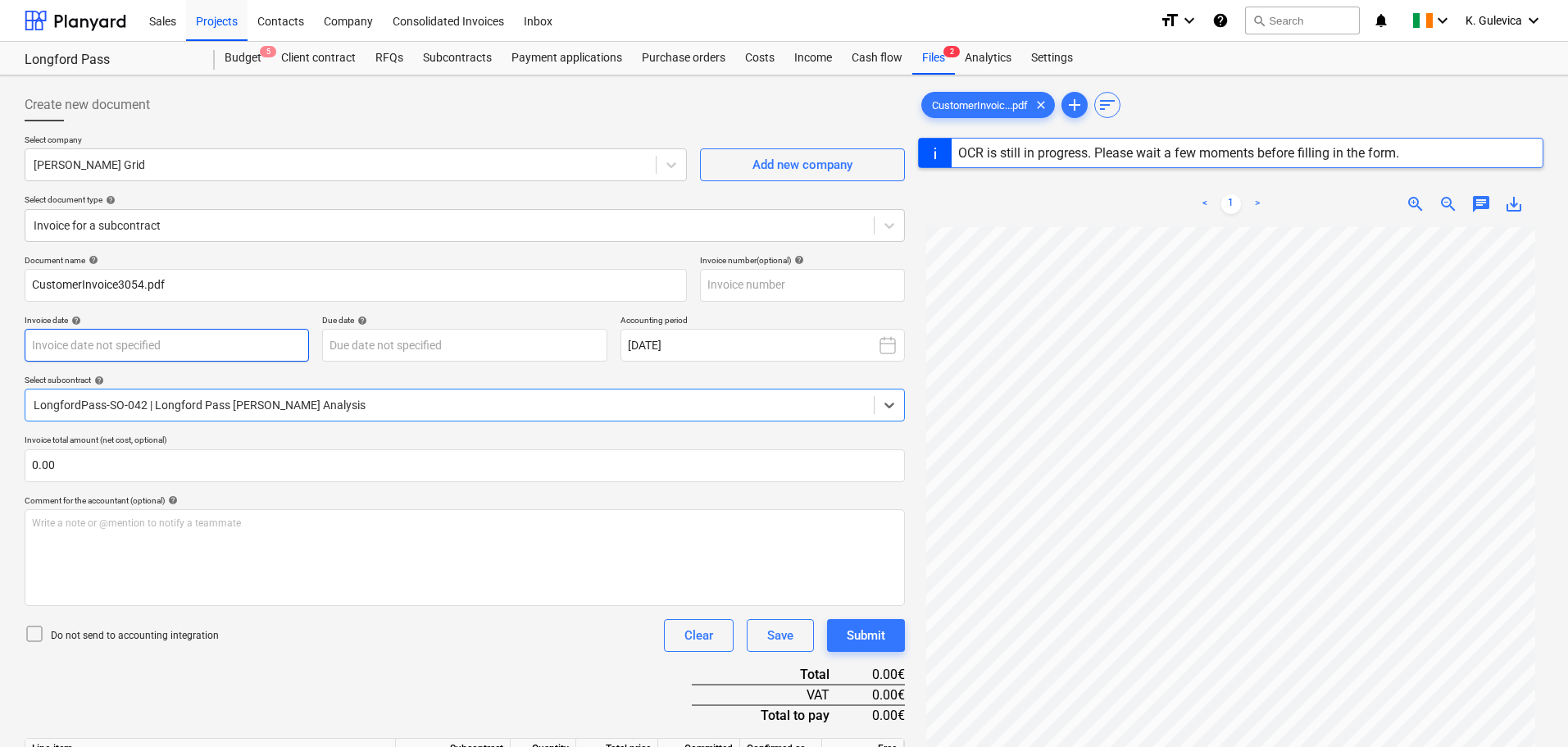
click at [198, 342] on body "Sales Projects Contacts Company Consolidated Invoices Inbox format_size keyboar…" at bounding box center [784, 373] width 1568 height 747
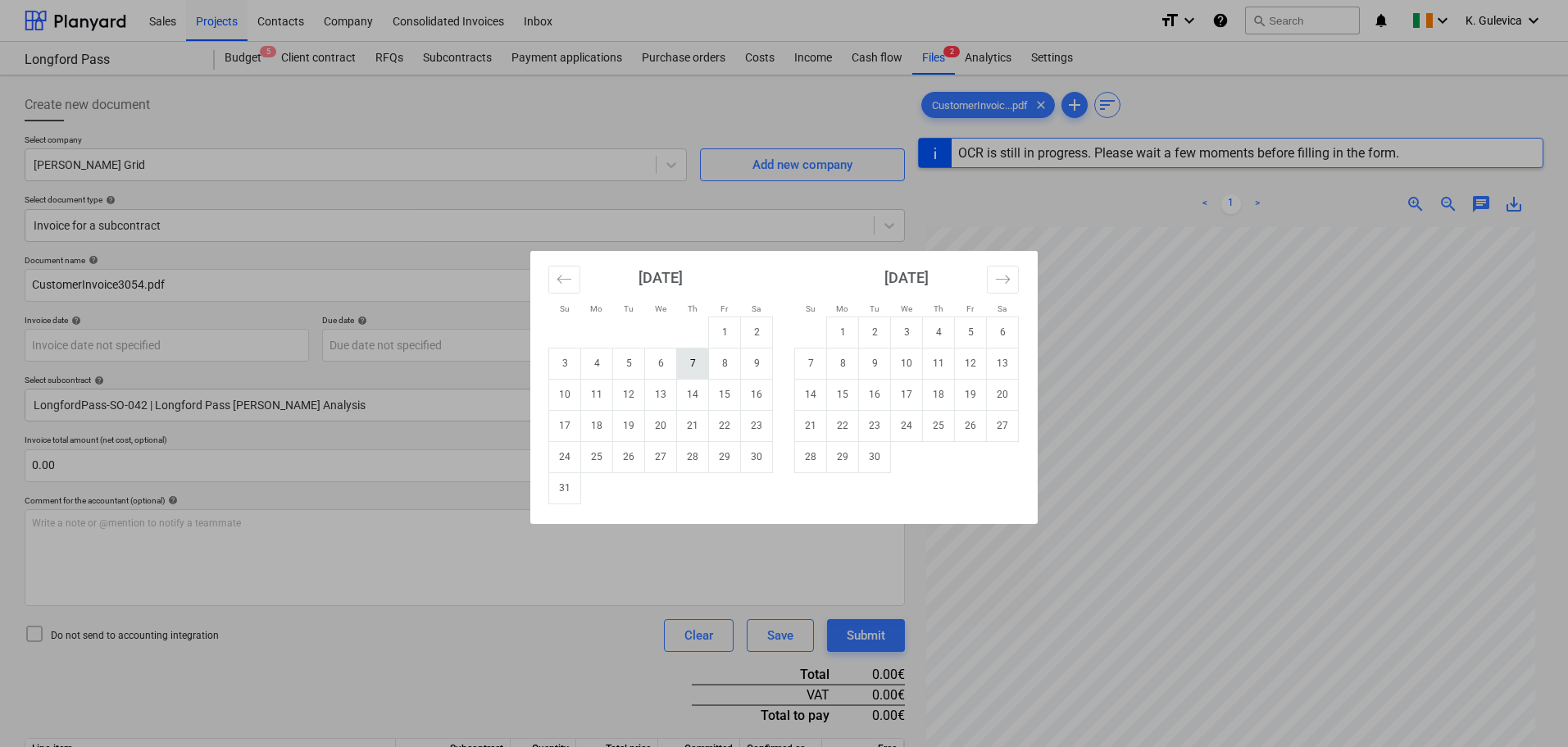
click at [692, 367] on td "7" at bounding box center [693, 363] width 32 height 32
type input "[DATE]"
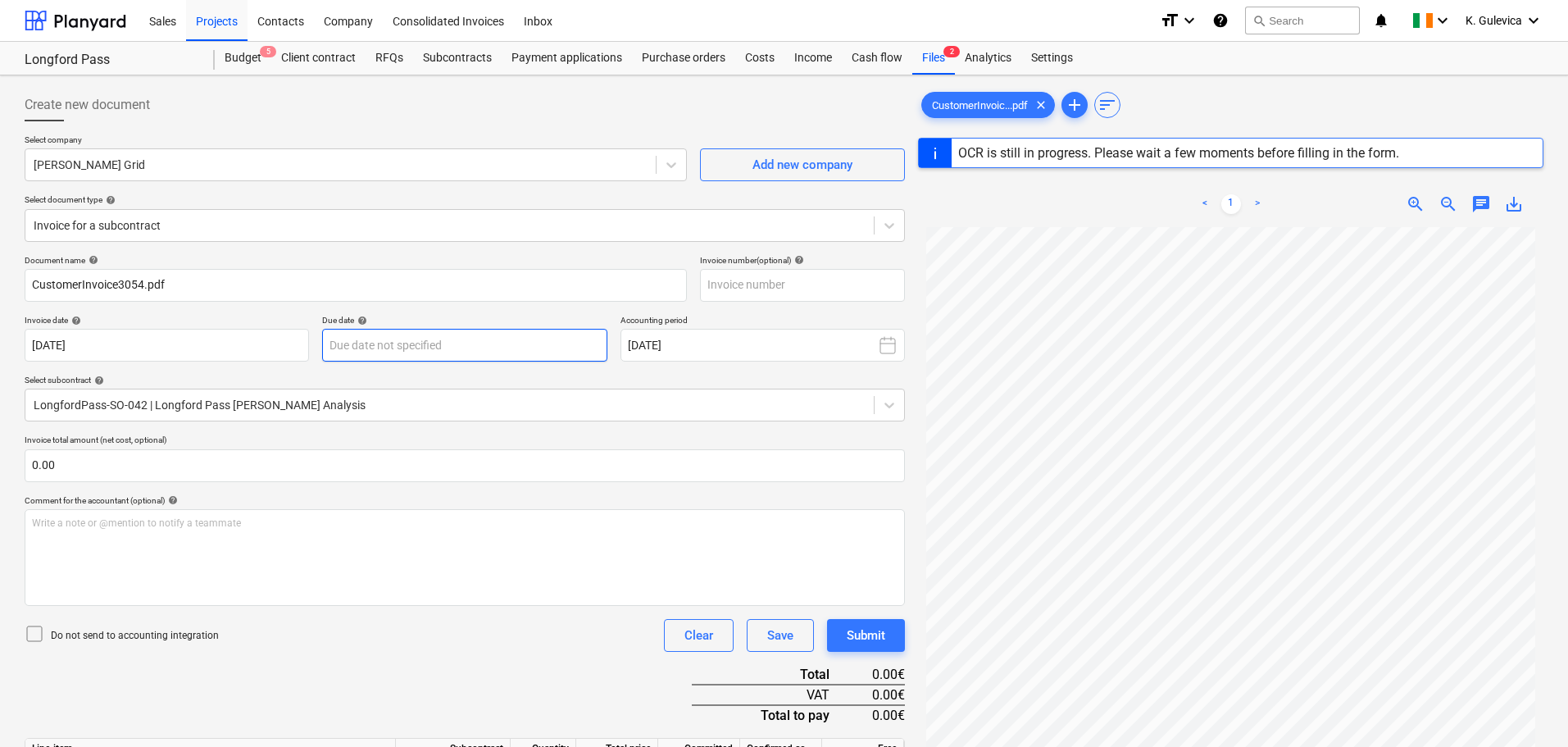
type input "3054"
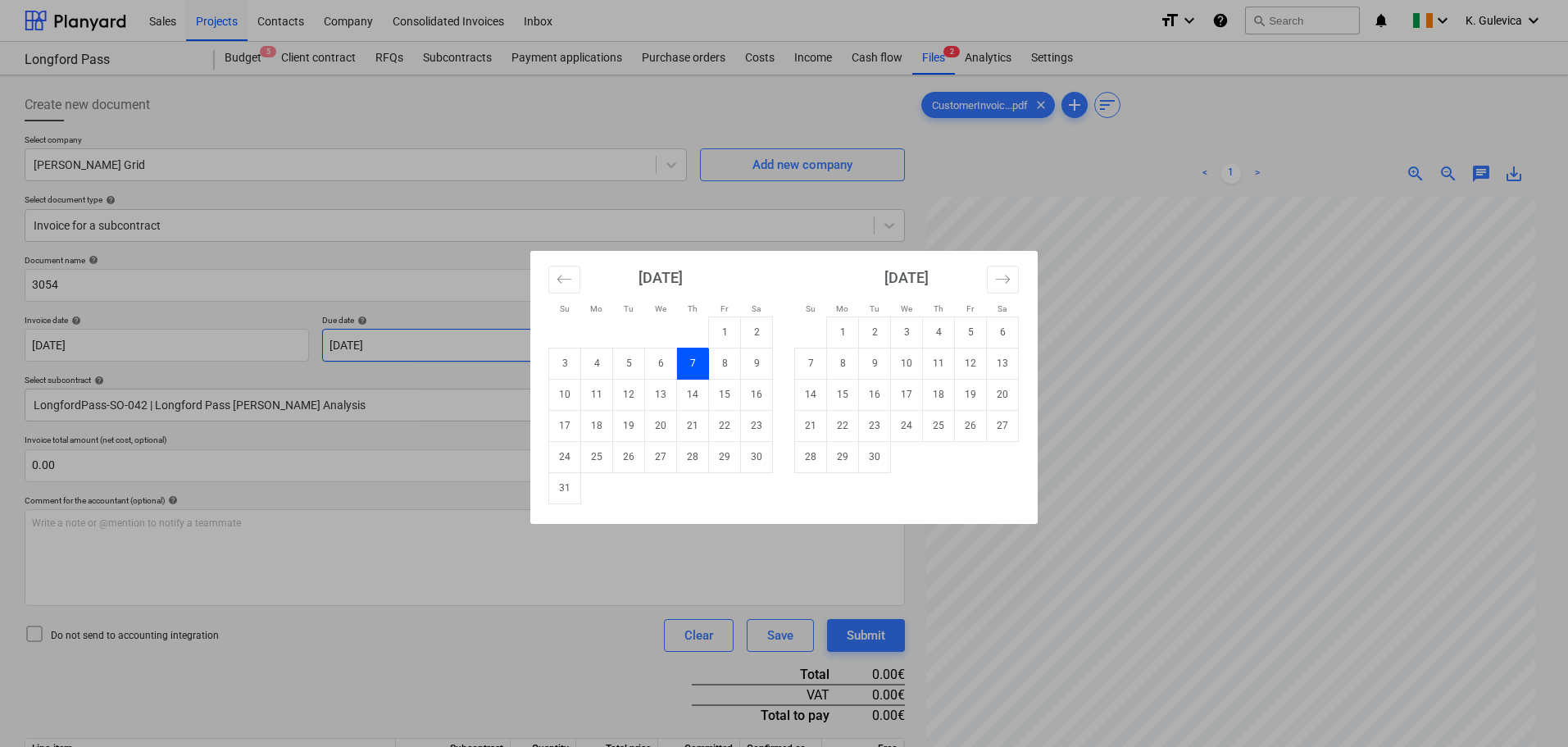
click at [559, 339] on body "Sales Projects Contacts Company Consolidated Invoices Inbox format_size keyboar…" at bounding box center [784, 373] width 1568 height 747
click at [1000, 334] on td "6" at bounding box center [1003, 333] width 32 height 32
type input "[DATE]"
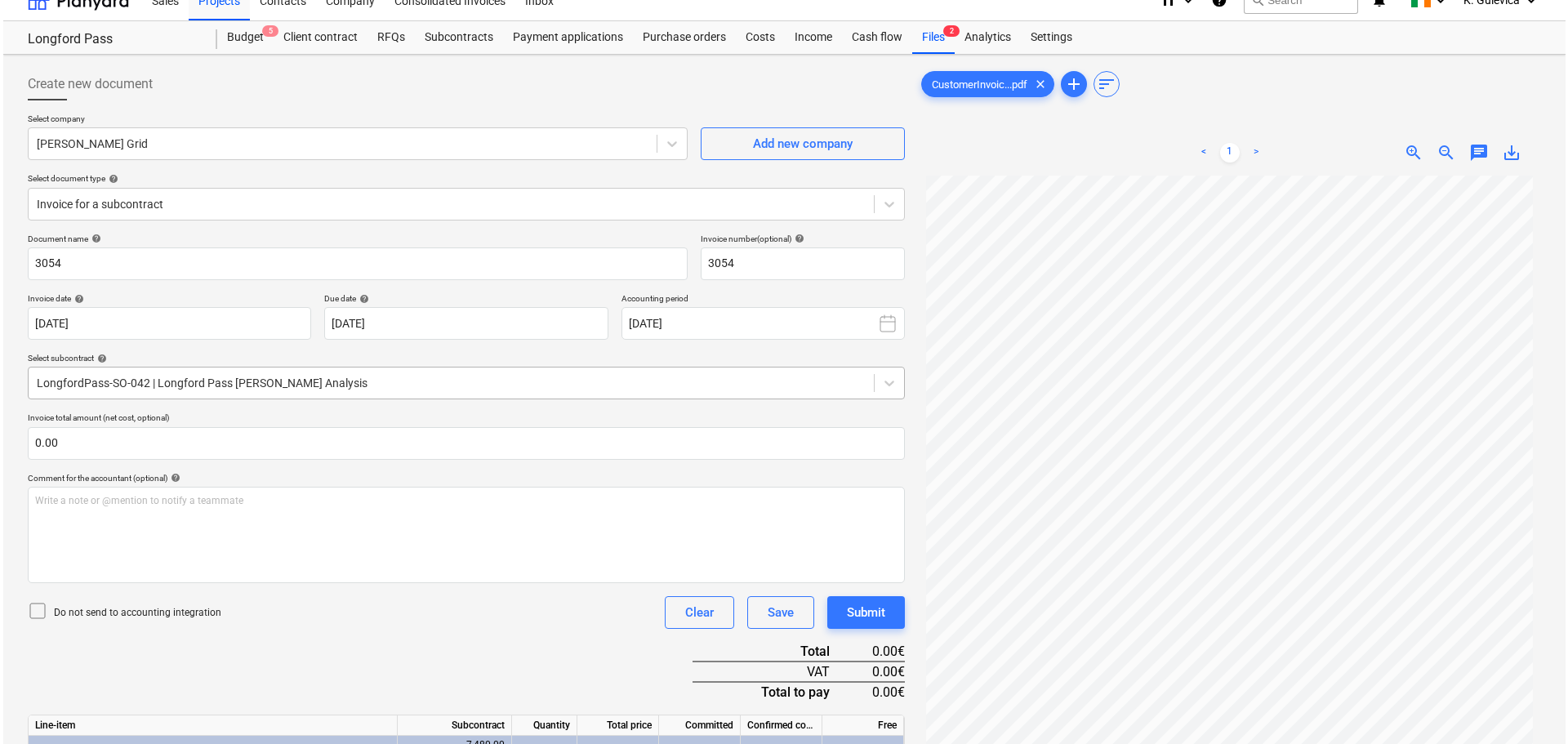
scroll to position [163, 0]
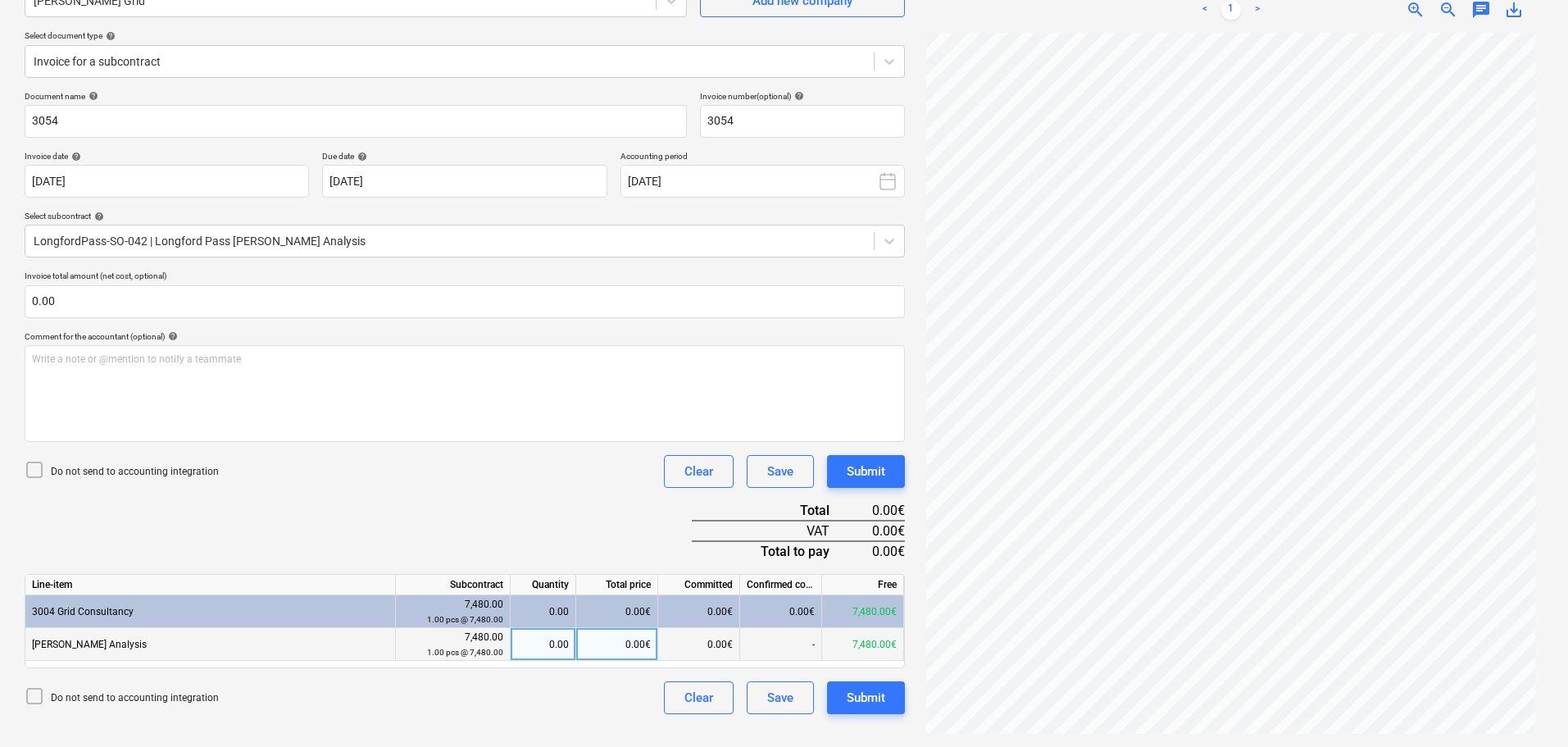
click at [551, 657] on div "0.00" at bounding box center [543, 644] width 51 height 33
type input "1"
click at [872, 708] on div "Submit" at bounding box center [866, 699] width 38 height 22
